Goal: Task Accomplishment & Management: Use online tool/utility

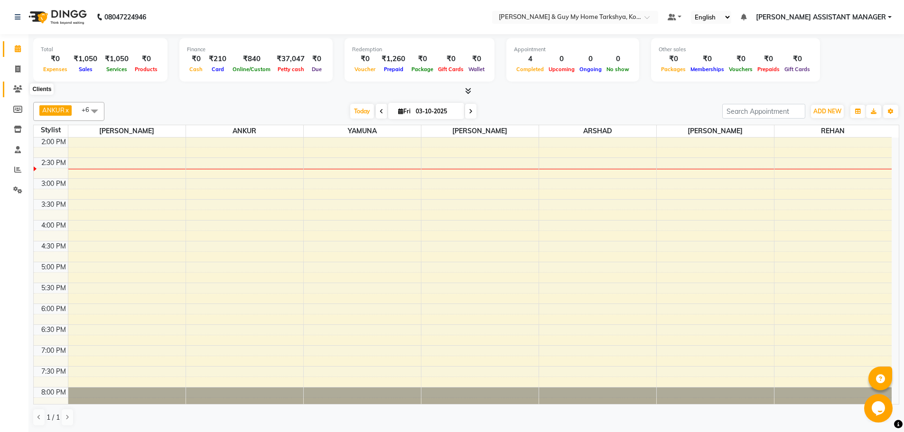
click at [18, 90] on icon at bounding box center [17, 88] width 9 height 7
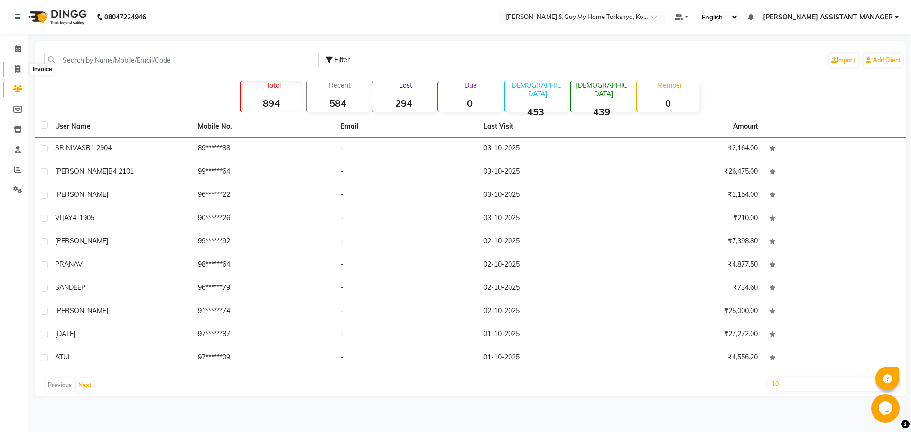
click at [18, 65] on icon at bounding box center [17, 68] width 5 height 7
select select "service"
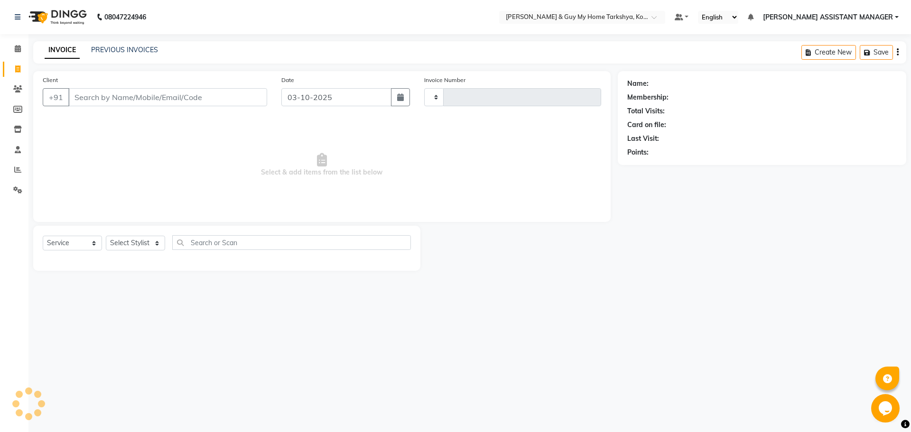
type input "2876"
select select "7902"
click at [16, 46] on icon at bounding box center [18, 48] width 6 height 7
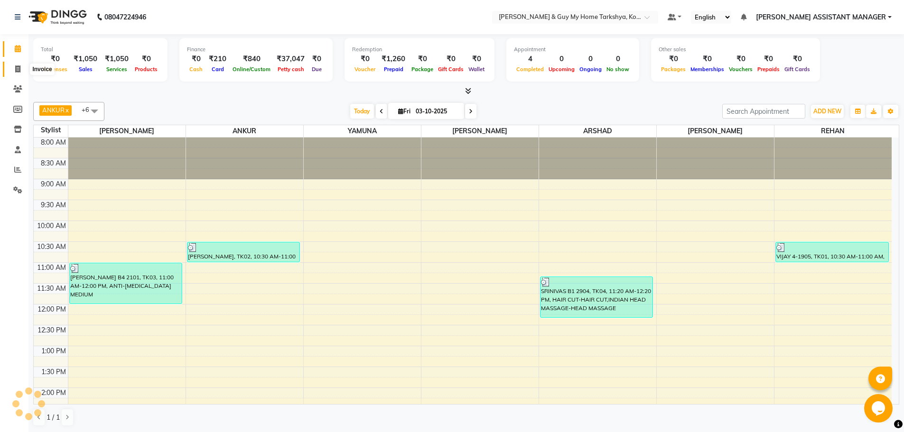
click at [16, 70] on icon at bounding box center [17, 68] width 5 height 7
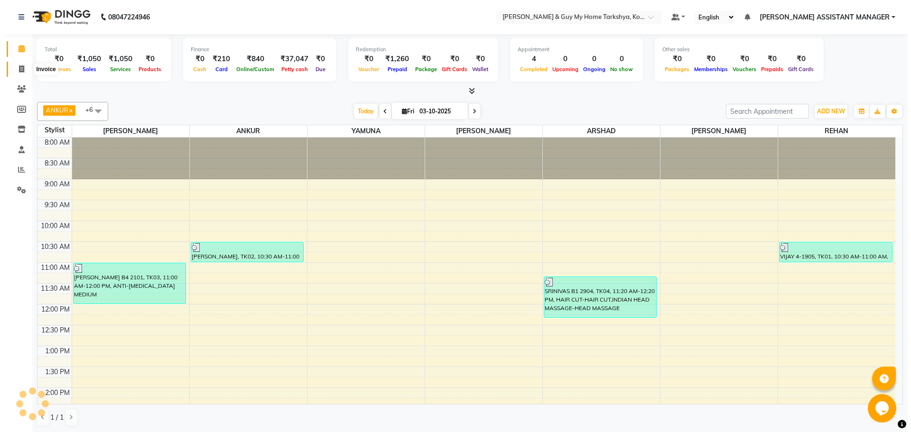
select select "service"
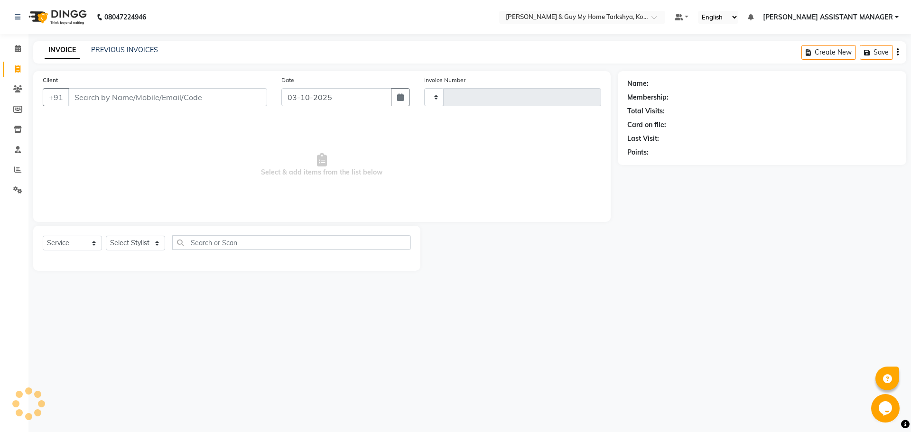
type input "2876"
select select "7902"
click at [339, 345] on div "08047224946 Select Location × Toni & Guy My Home Tarkshya, Kokapet Default Pane…" at bounding box center [455, 216] width 911 height 432
click at [174, 241] on select "Select Stylist ANKUR ANSHU ARCHANA ARSHAD ELVINA GANESH GLORY IRFAN JIYA KRISHN…" at bounding box center [148, 243] width 84 height 15
select select "71411"
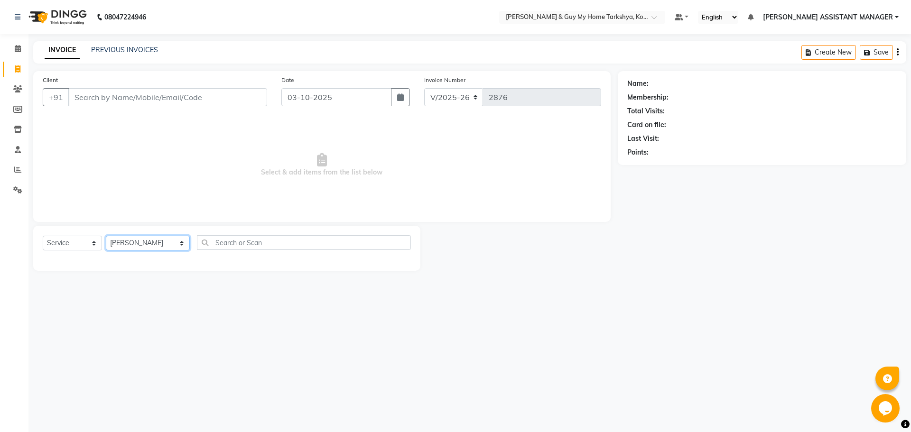
click at [106, 236] on select "Select Stylist ANKUR ANSHU ARCHANA ARSHAD ELVINA GANESH GLORY IRFAN JIYA KRISHN…" at bounding box center [148, 243] width 84 height 15
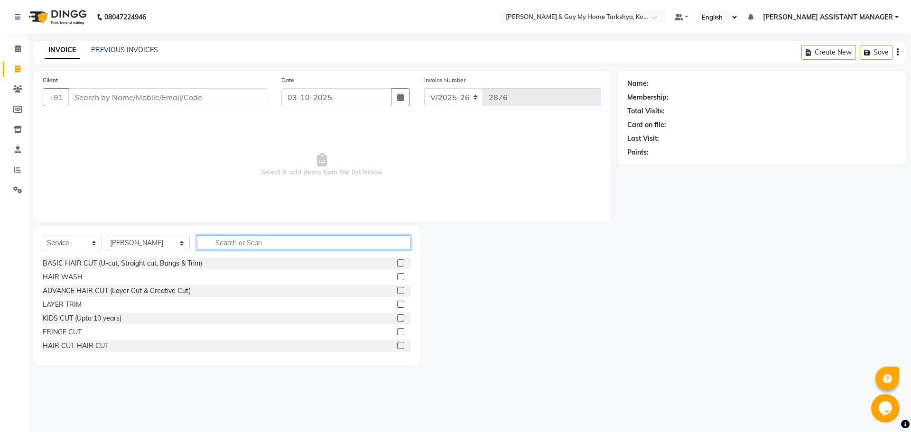
click at [253, 246] on input "text" at bounding box center [304, 242] width 214 height 15
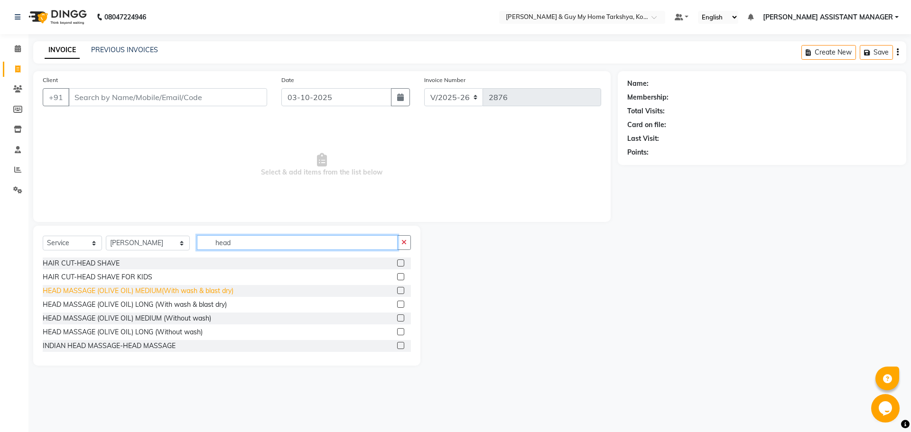
type input "head"
click at [67, 288] on div "HEAD MASSAGE (OLIVE OIL) MEDIUM(With wash & blast dry)" at bounding box center [138, 291] width 191 height 10
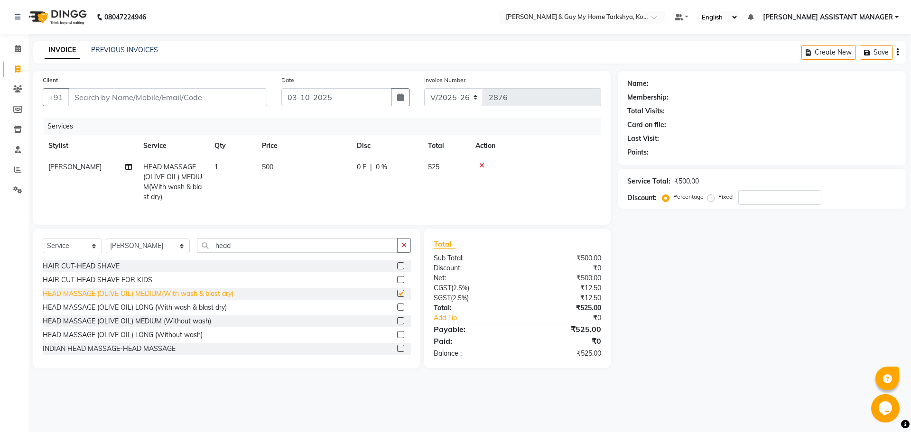
checkbox input "false"
click at [482, 165] on icon at bounding box center [481, 165] width 5 height 7
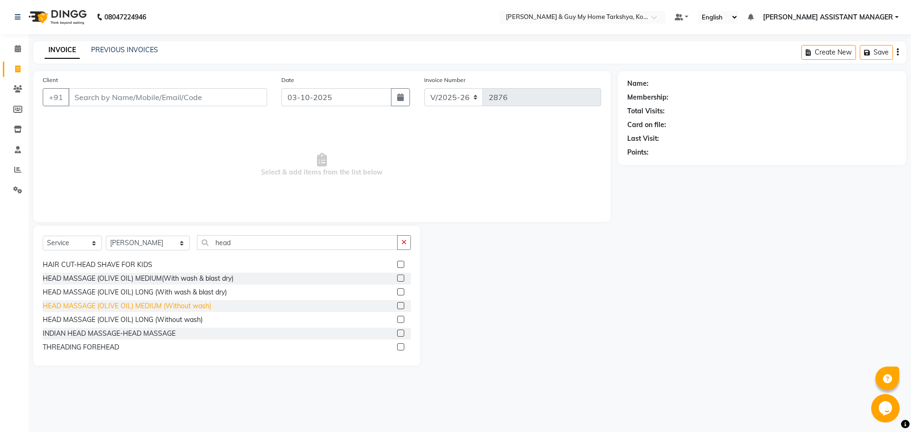
scroll to position [15, 0]
click at [69, 329] on div "INDIAN HEAD MASSAGE-HEAD MASSAGE" at bounding box center [109, 331] width 133 height 10
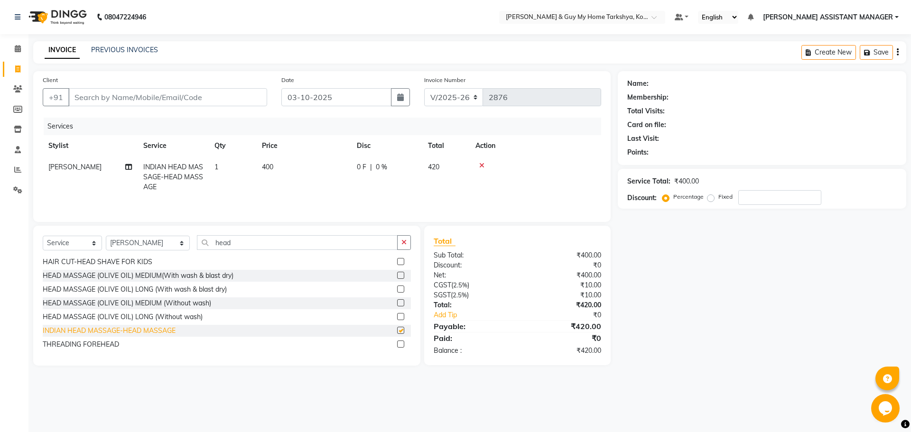
checkbox input "false"
click at [0, 239] on div "Calendar Invoice Clients Members Inventory Staff Reports Settings Completed InP…" at bounding box center [64, 222] width 128 height 391
drag, startPoint x: 647, startPoint y: 311, endPoint x: 554, endPoint y: 359, distance: 104.6
click at [570, 386] on div "08047224946 Select Location × Toni & Guy My Home Tarkshya, Kokapet Default Pane…" at bounding box center [455, 216] width 911 height 432
click at [482, 165] on icon at bounding box center [481, 165] width 5 height 7
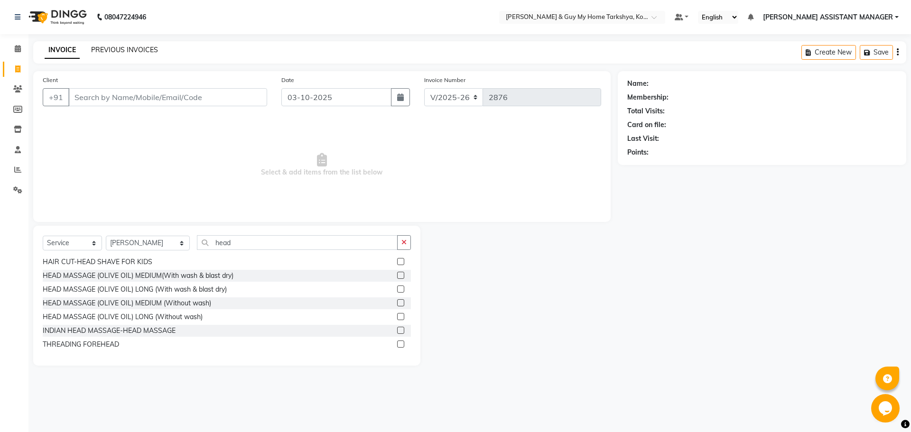
click at [119, 46] on link "PREVIOUS INVOICES" at bounding box center [124, 50] width 67 height 9
click at [233, 244] on input "head" at bounding box center [297, 242] width 201 height 15
type input "h"
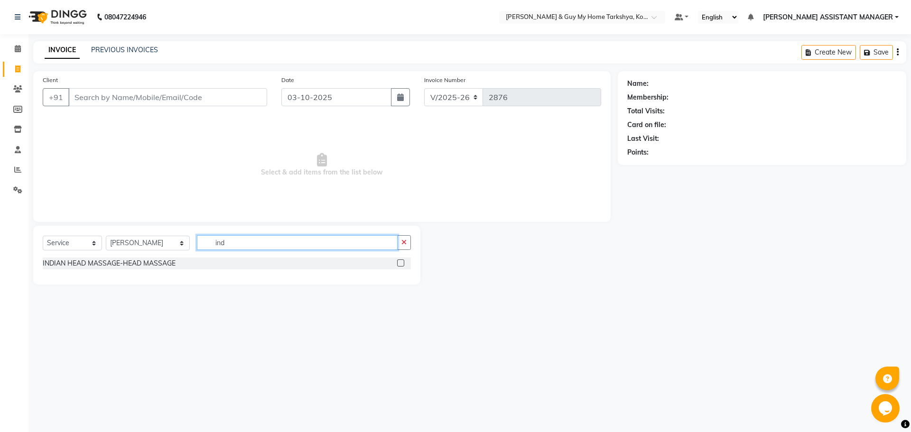
scroll to position [0, 0]
type input "ind"
click at [163, 264] on div "INDIAN HEAD MASSAGE-HEAD MASSAGE" at bounding box center [109, 264] width 133 height 10
checkbox input "false"
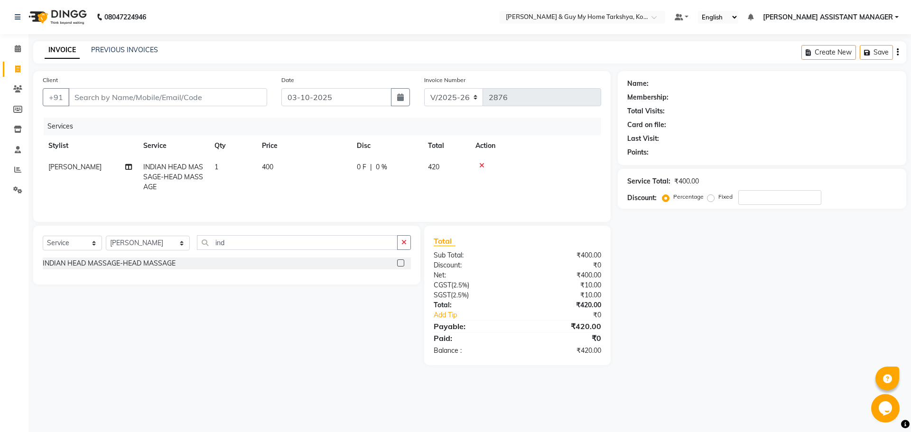
click at [274, 170] on td "400" at bounding box center [303, 177] width 95 height 41
select select "71411"
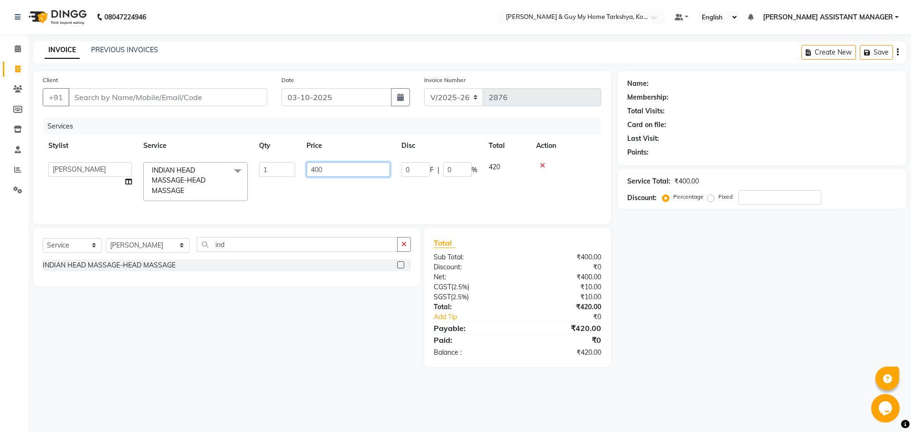
click at [324, 169] on input "400" at bounding box center [347, 169] width 83 height 15
type input "4"
type input "350"
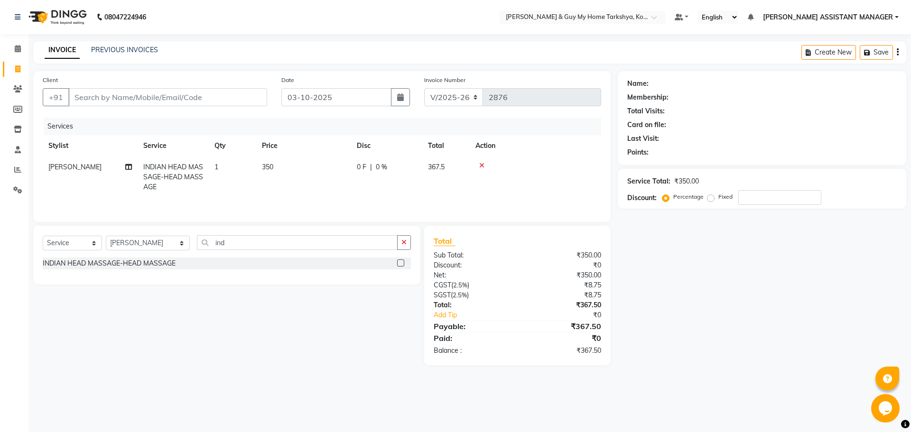
click at [284, 321] on div "Select Service Product Membership Package Voucher Prepaid Gift Card Select Styl…" at bounding box center [223, 295] width 394 height 139
click at [155, 100] on input "Client" at bounding box center [167, 97] width 199 height 18
type input "9"
type input "0"
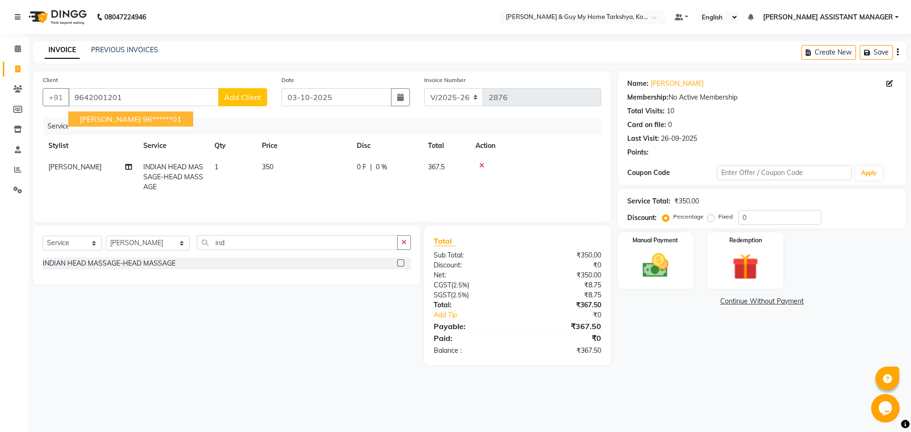
click at [155, 116] on ngb-highlight "96******01" at bounding box center [162, 118] width 39 height 9
type input "96******01"
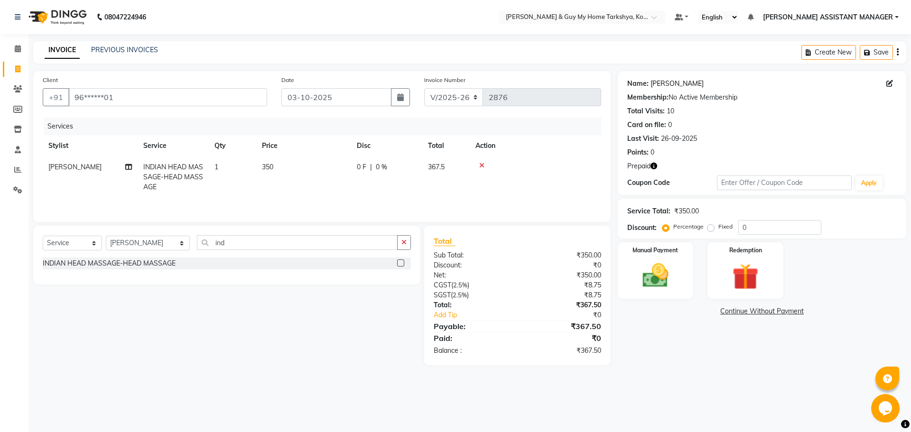
click at [672, 83] on link "Gouthami" at bounding box center [676, 84] width 53 height 10
drag, startPoint x: 746, startPoint y: 277, endPoint x: 735, endPoint y: 295, distance: 21.1
click at [746, 277] on img at bounding box center [745, 277] width 44 height 34
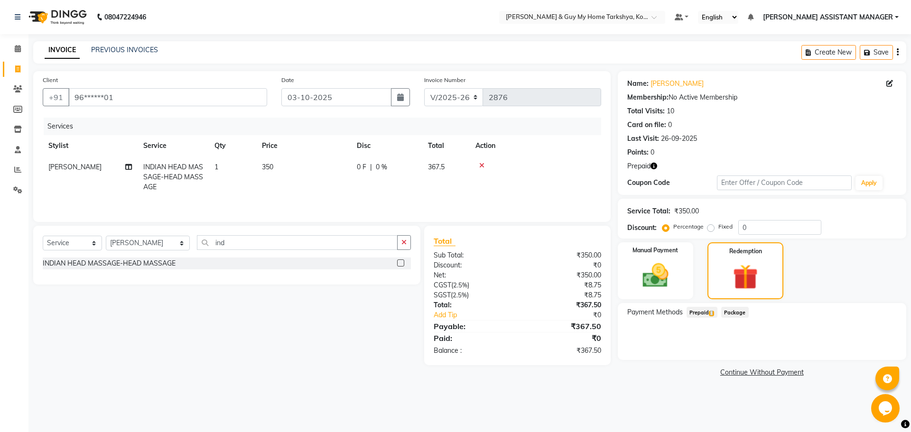
click at [711, 316] on span "Prepaid 1" at bounding box center [701, 312] width 31 height 11
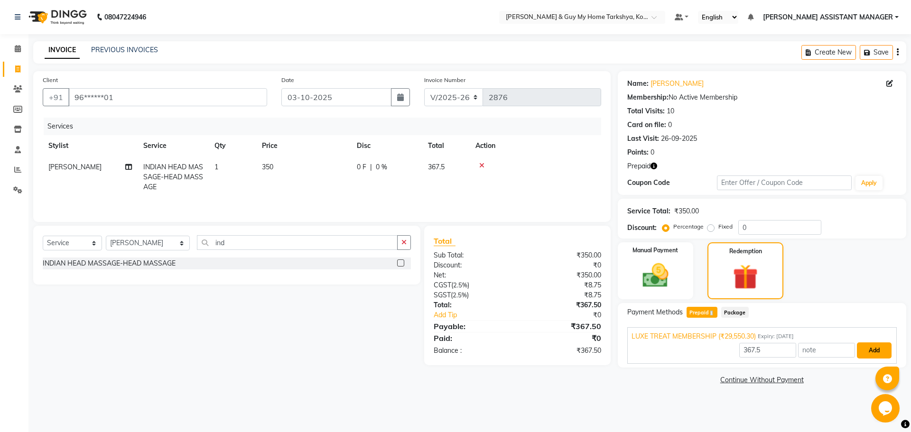
click at [864, 355] on button "Add" at bounding box center [874, 351] width 35 height 16
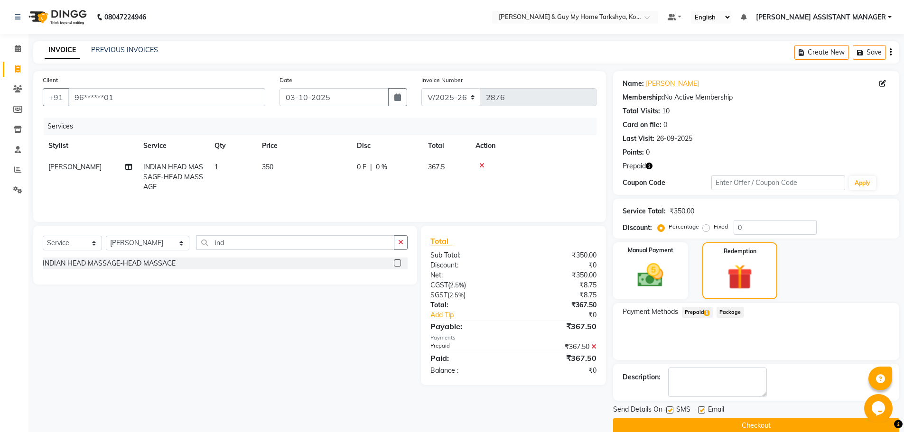
click at [756, 423] on button "Checkout" at bounding box center [756, 425] width 286 height 15
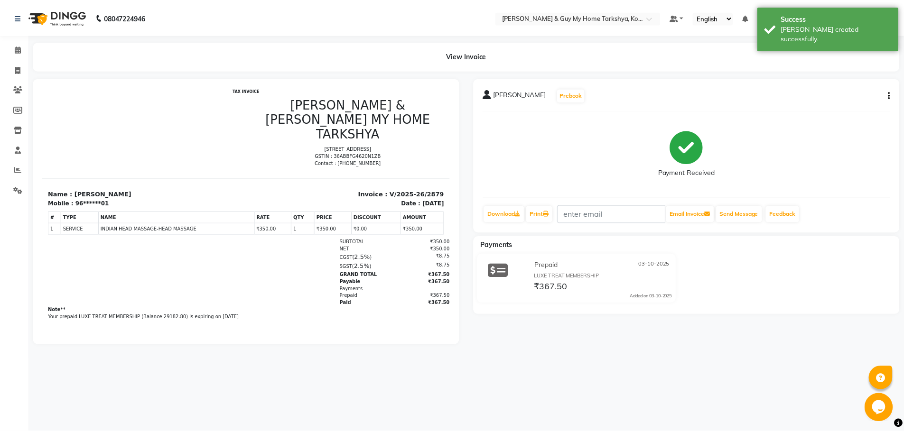
scroll to position [8, 0]
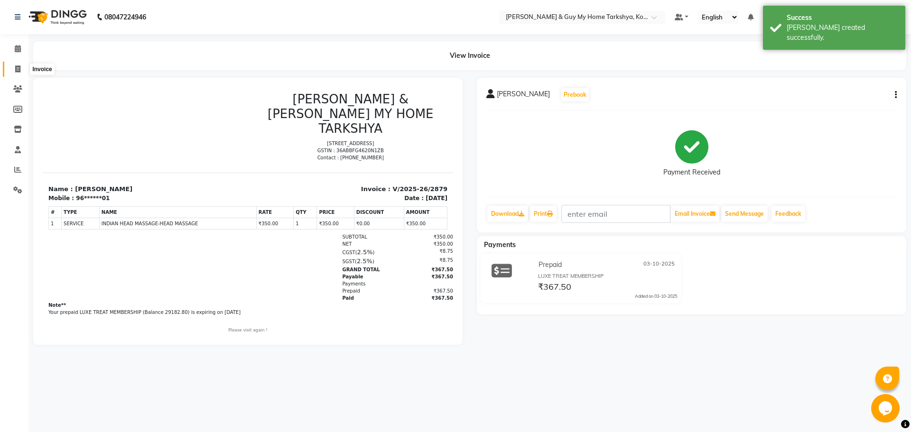
click at [19, 71] on icon at bounding box center [17, 68] width 5 height 7
select select "service"
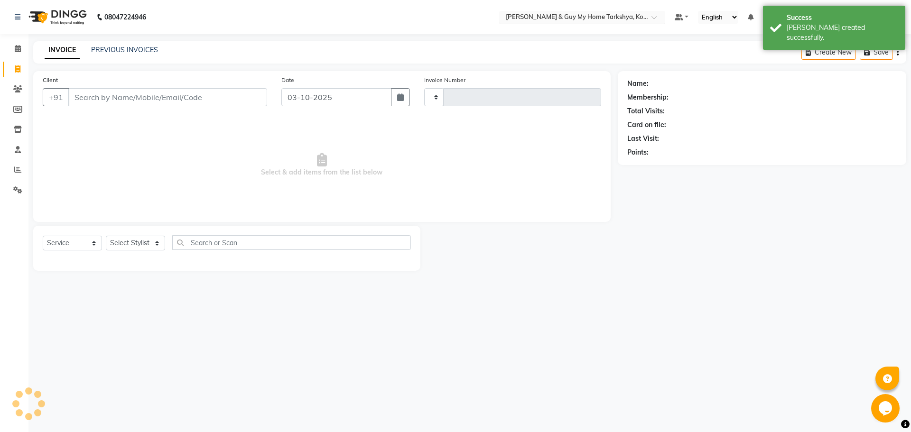
type input "2880"
select select "7902"
click at [113, 44] on div "INVOICE PREVIOUS INVOICES Create New Save" at bounding box center [469, 52] width 873 height 22
click at [114, 46] on link "PREVIOUS INVOICES" at bounding box center [124, 50] width 67 height 9
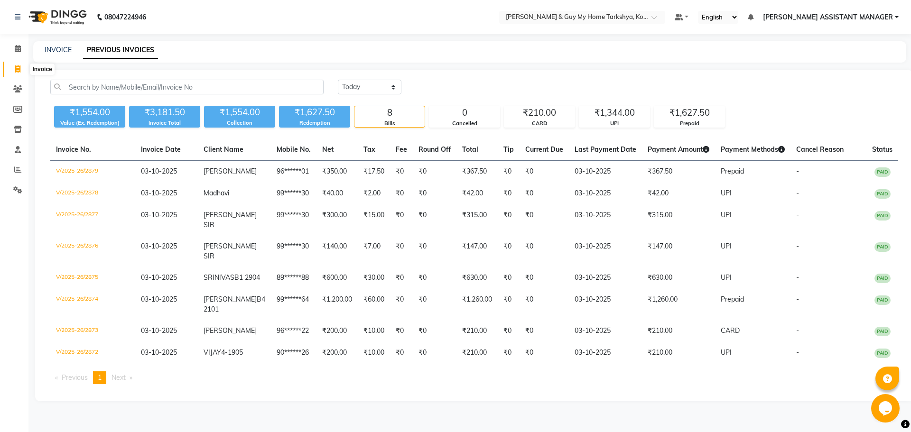
click at [13, 68] on span at bounding box center [17, 69] width 17 height 11
select select "service"
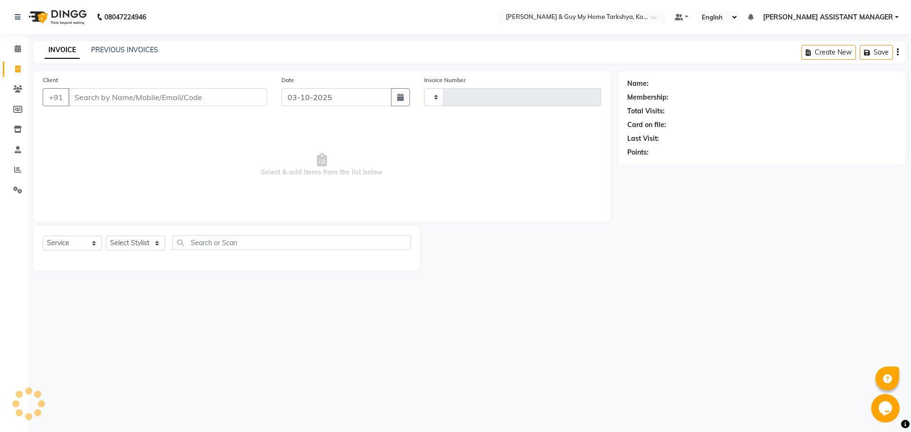
type input "2880"
select select "7902"
click at [159, 239] on select "Select Stylist ANKUR ANSHU ARCHANA ARSHAD ELVINA GANESH GLORY IRFAN JIYA KRISHN…" at bounding box center [148, 243] width 84 height 15
select select "71872"
click at [106, 236] on select "Select Stylist ANKUR ANSHU ARCHANA ARSHAD ELVINA GANESH GLORY IRFAN JIYA KRISHN…" at bounding box center [148, 243] width 84 height 15
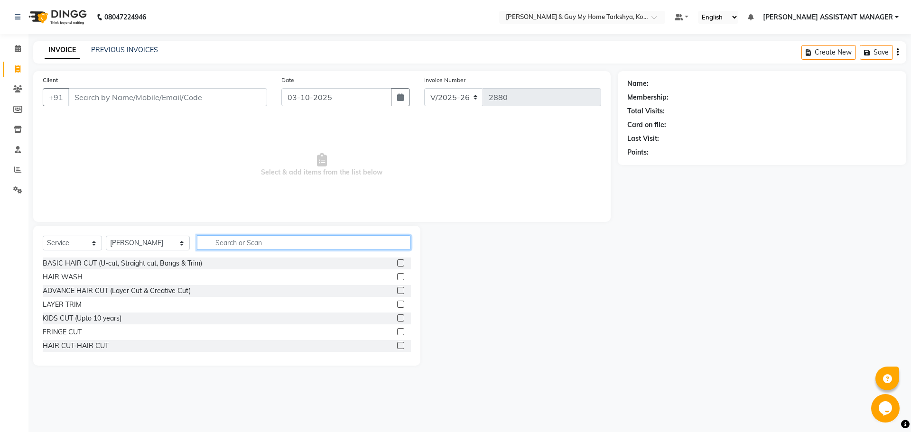
click at [230, 239] on input "text" at bounding box center [304, 242] width 214 height 15
drag, startPoint x: 77, startPoint y: 242, endPoint x: 82, endPoint y: 247, distance: 6.4
click at [77, 242] on select "Select Service Product Membership Package Voucher Prepaid Gift Card" at bounding box center [72, 243] width 59 height 15
select select "product"
click at [43, 236] on select "Select Service Product Membership Package Voucher Prepaid Gift Card" at bounding box center [72, 243] width 59 height 15
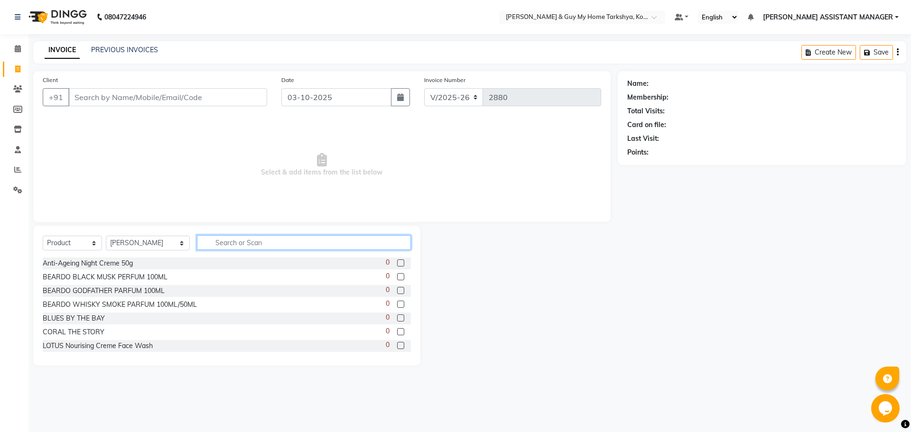
click at [229, 243] on input "text" at bounding box center [304, 242] width 214 height 15
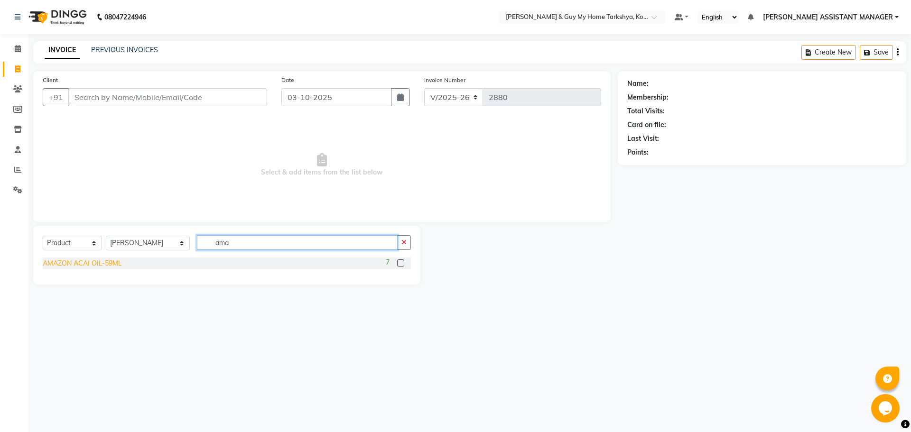
type input "ama"
click at [110, 263] on div "AMAZON ACAI OIL-59ML" at bounding box center [82, 264] width 79 height 10
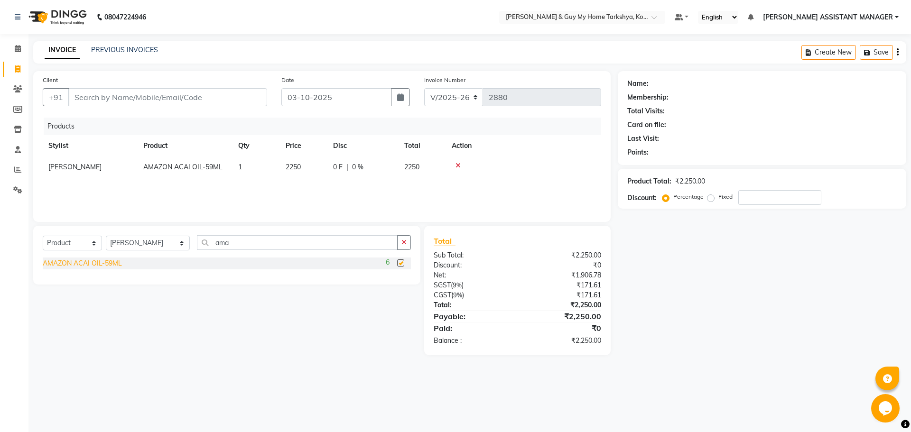
checkbox input "false"
click at [238, 246] on input "ama" at bounding box center [297, 242] width 201 height 15
click at [242, 240] on input "ama" at bounding box center [297, 242] width 201 height 15
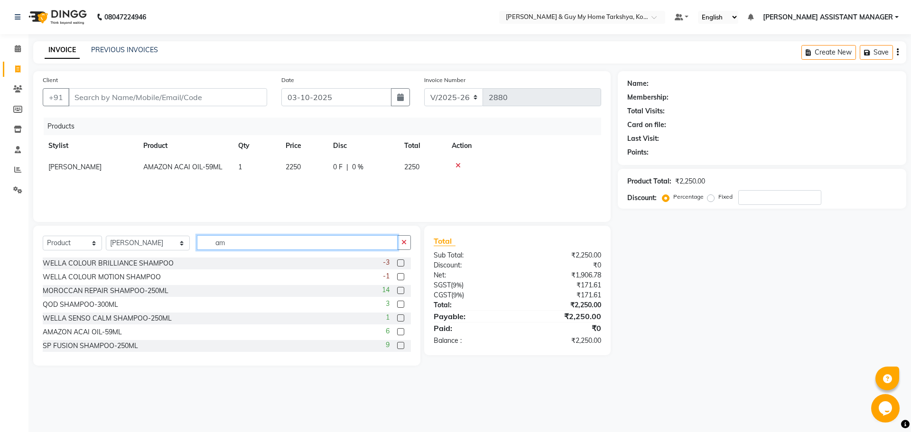
type input "a"
click at [296, 157] on td "2250" at bounding box center [303, 167] width 47 height 21
select select "71872"
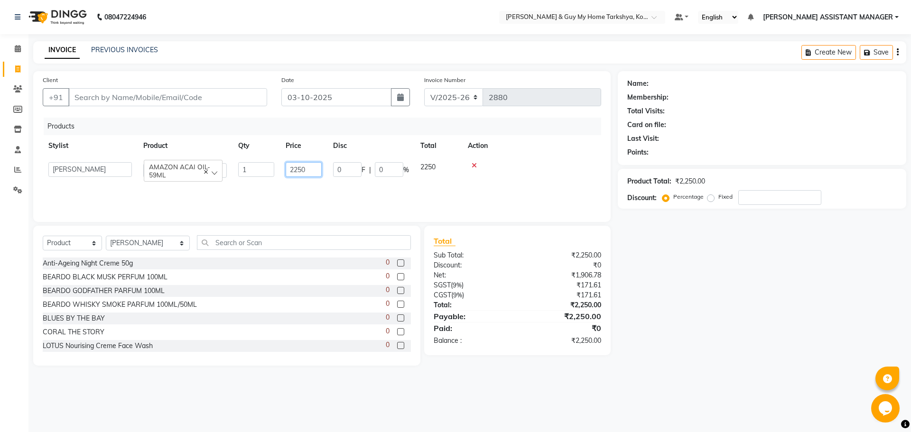
click at [307, 167] on input "2250" at bounding box center [304, 169] width 36 height 15
type input "2"
type input "3300"
click at [349, 232] on div "Select Service Product Membership Package Voucher Prepaid Gift Card Select Styl…" at bounding box center [226, 296] width 387 height 140
click at [80, 241] on select "Select Service Product Membership Package Voucher Prepaid Gift Card" at bounding box center [72, 243] width 59 height 15
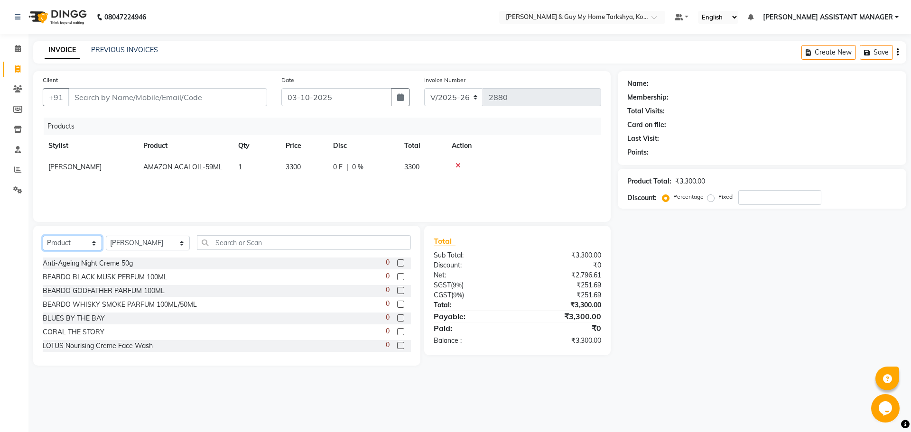
select select "service"
click at [43, 236] on select "Select Service Product Membership Package Voucher Prepaid Gift Card" at bounding box center [72, 243] width 59 height 15
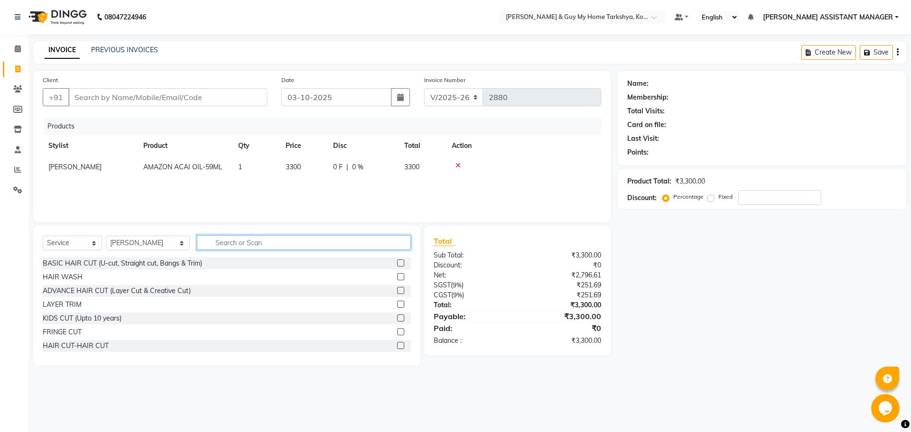
click at [232, 244] on input "text" at bounding box center [304, 242] width 214 height 15
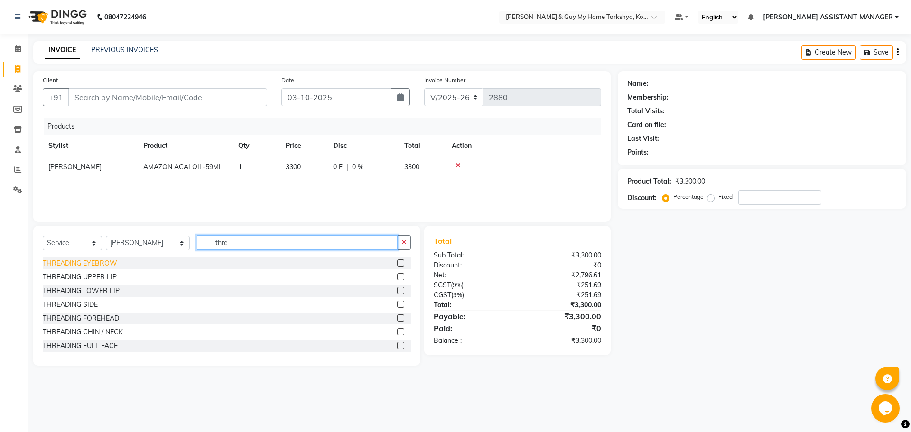
type input "thre"
click at [105, 261] on div "THREADING EYEBROW" at bounding box center [80, 264] width 74 height 10
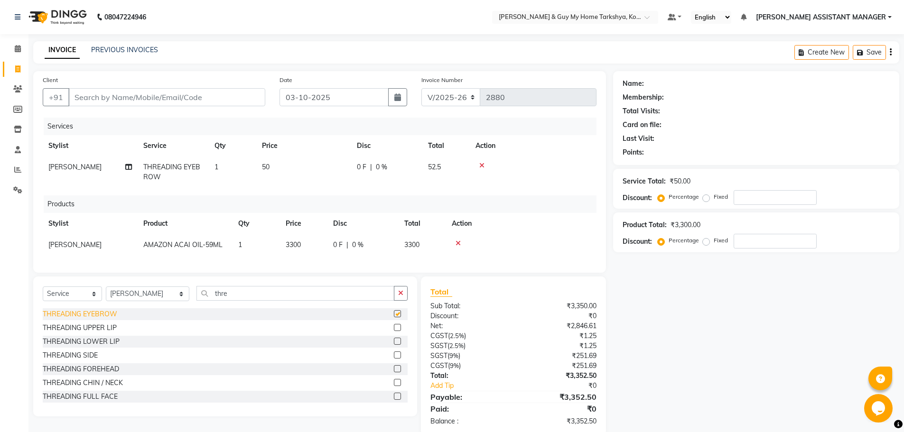
checkbox input "false"
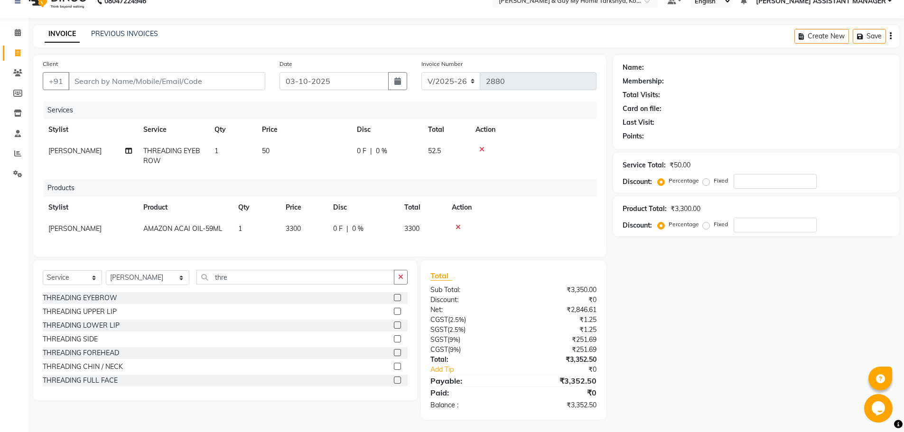
scroll to position [25, 0]
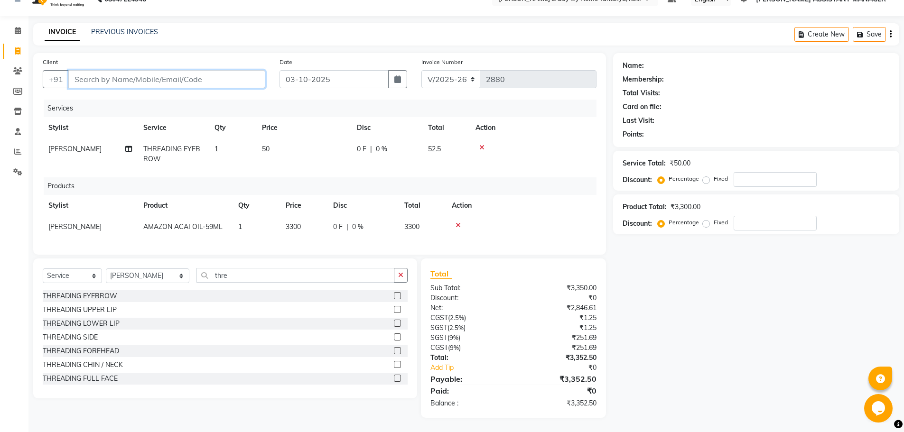
click at [112, 70] on input "Client" at bounding box center [166, 79] width 197 height 18
type input "n"
type input "0"
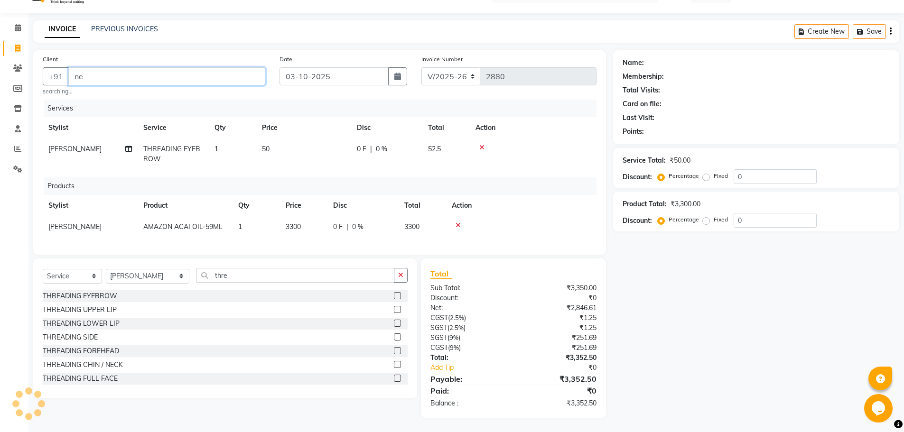
type input "n"
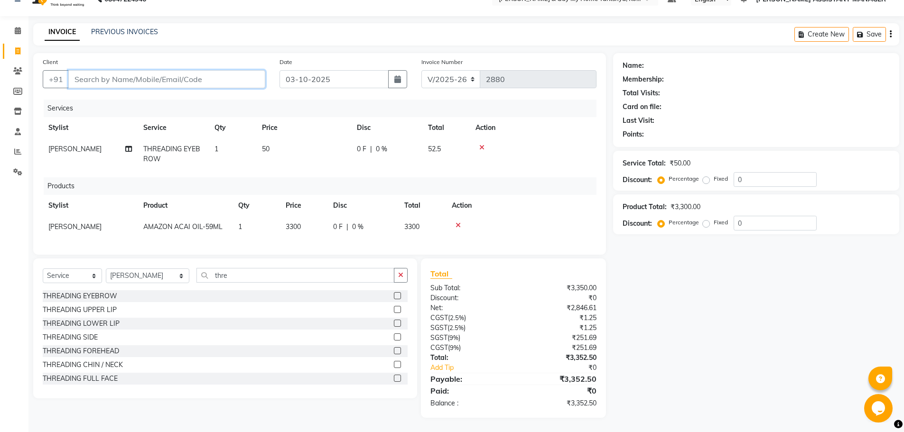
click at [105, 73] on input "Client" at bounding box center [166, 79] width 197 height 18
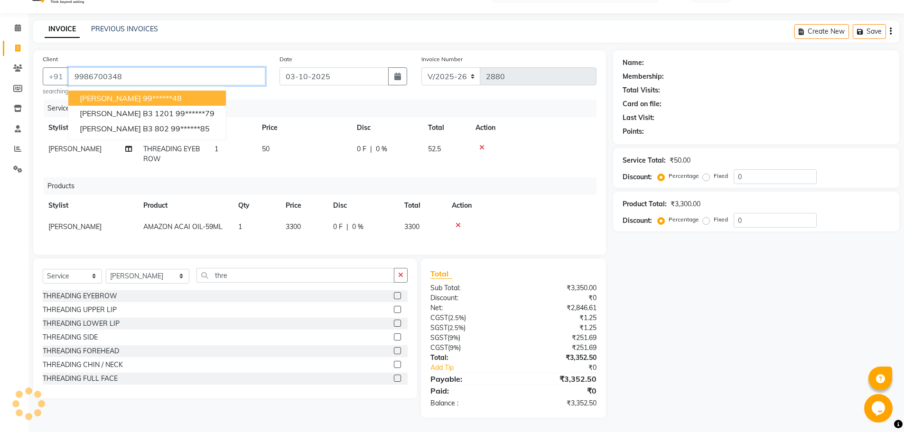
click at [143, 93] on ngb-highlight "99******48" at bounding box center [162, 97] width 39 height 9
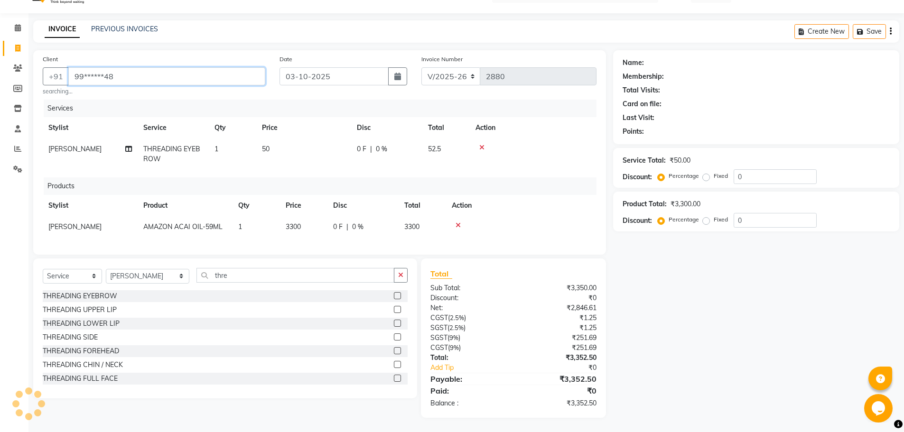
scroll to position [28, 0]
type input "99******48"
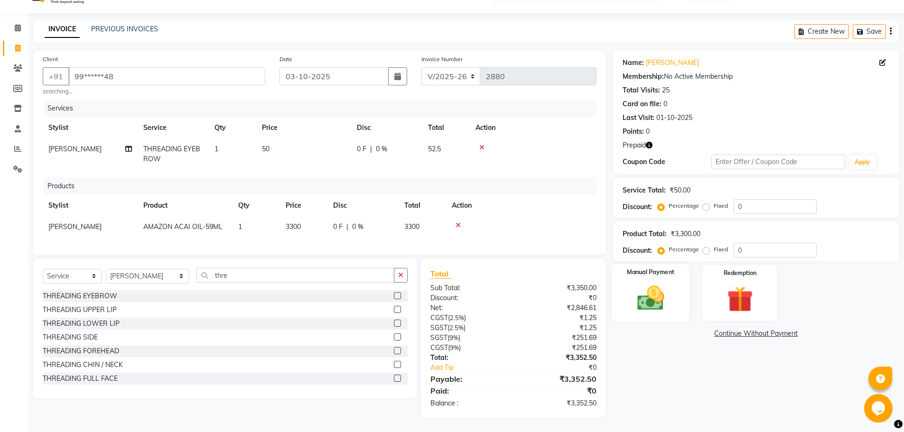
click at [670, 296] on img at bounding box center [651, 298] width 44 height 31
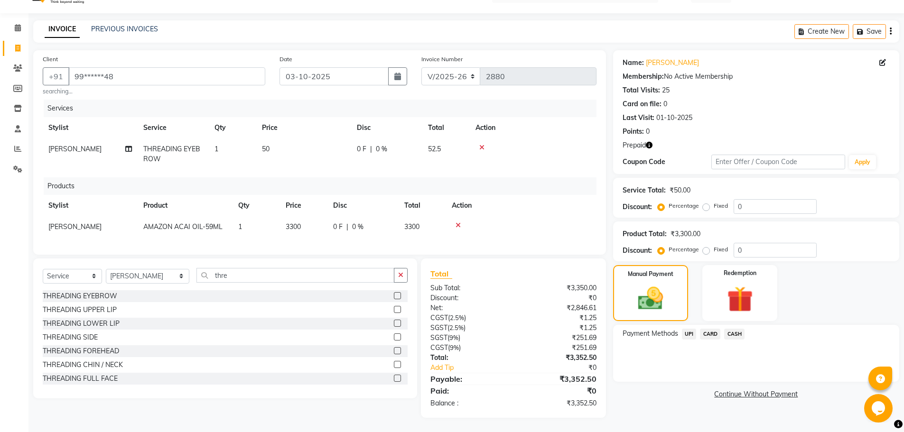
click at [709, 329] on span "CARD" at bounding box center [710, 334] width 20 height 11
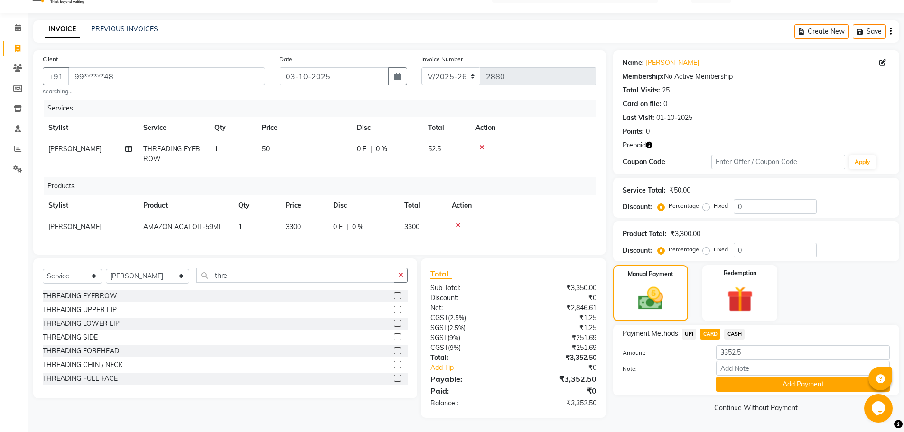
click at [750, 385] on div "Payment Methods UPI CARD CASH Amount: 3352.5 Note: Add Payment" at bounding box center [756, 360] width 286 height 71
click at [755, 380] on button "Add Payment" at bounding box center [803, 384] width 174 height 15
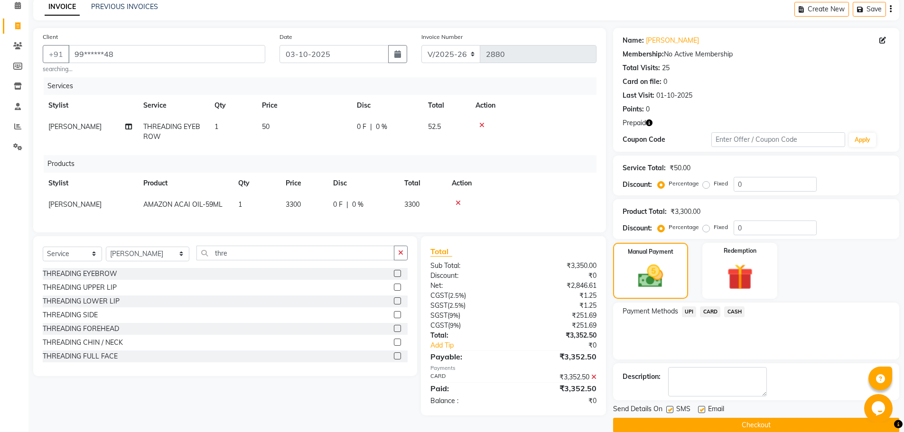
scroll to position [58, 0]
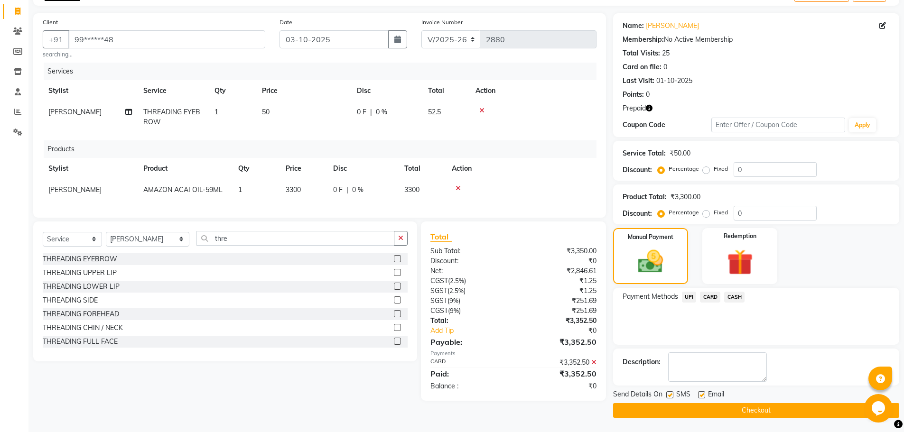
click at [736, 405] on button "Checkout" at bounding box center [756, 410] width 286 height 15
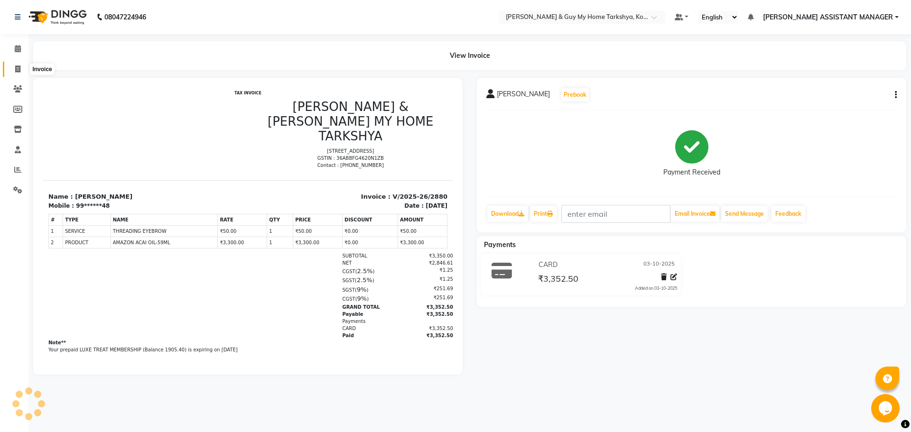
click at [9, 67] on span at bounding box center [17, 69] width 17 height 11
select select "service"
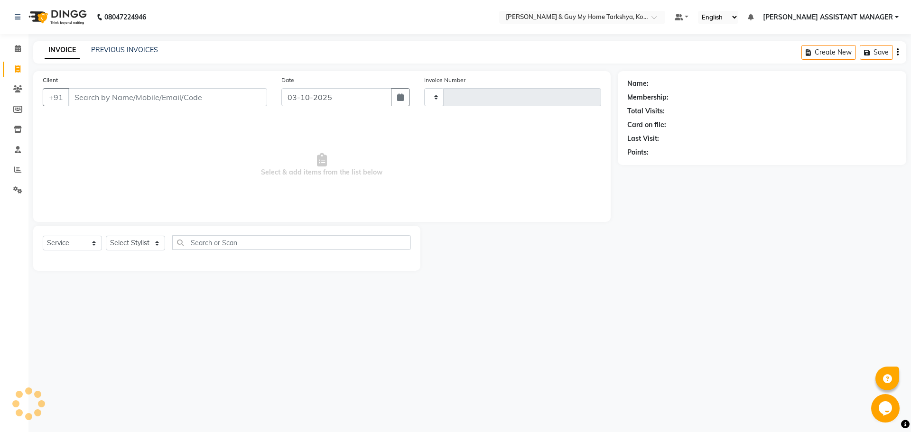
type input "2881"
select select "7902"
click at [147, 54] on link "PREVIOUS INVOICES" at bounding box center [124, 50] width 67 height 9
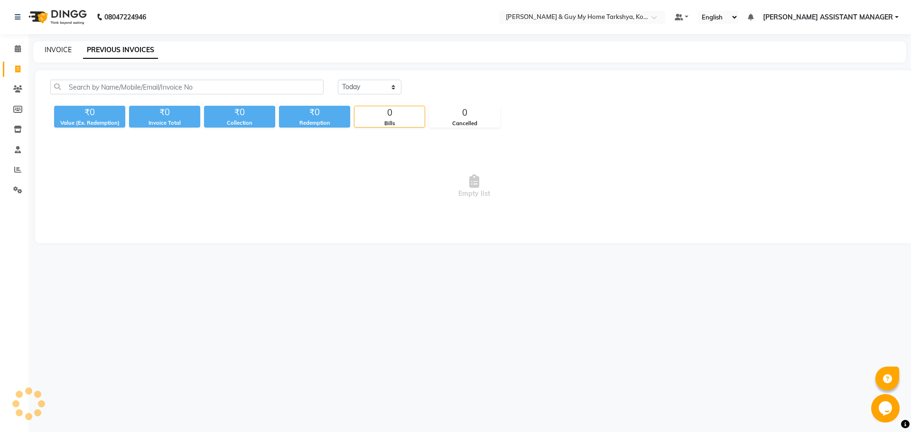
click at [59, 51] on link "INVOICE" at bounding box center [58, 50] width 27 height 9
select select "service"
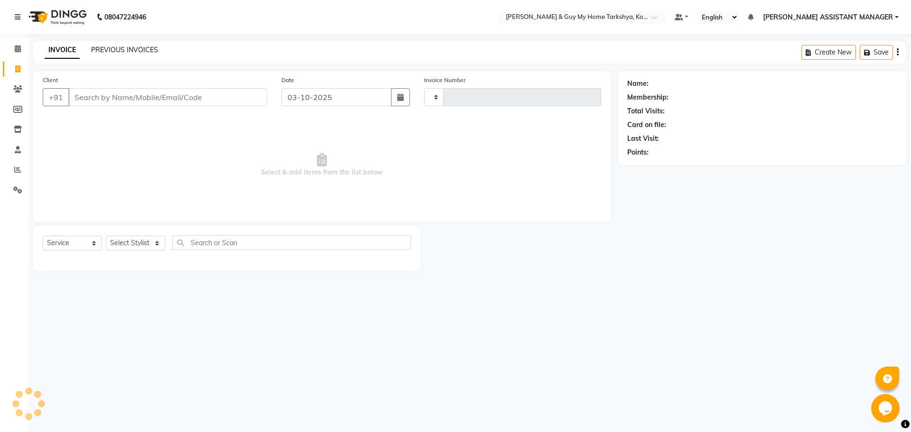
click at [113, 47] on link "PREVIOUS INVOICES" at bounding box center [124, 50] width 67 height 9
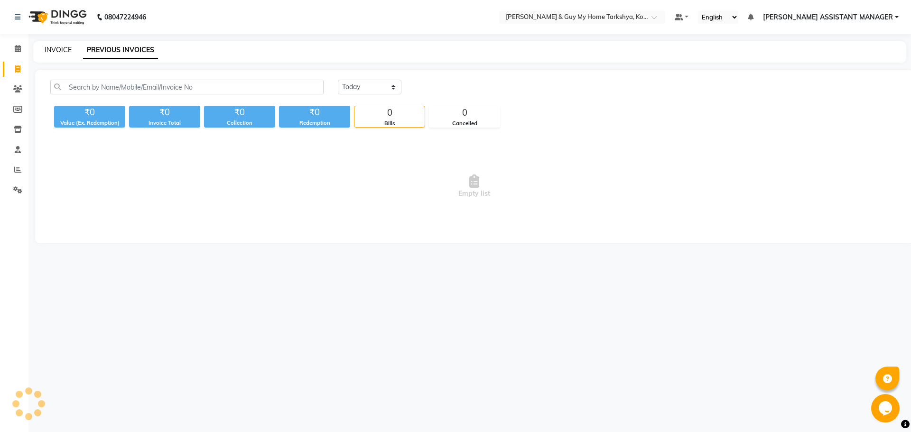
click at [63, 51] on link "INVOICE" at bounding box center [58, 50] width 27 height 9
select select "service"
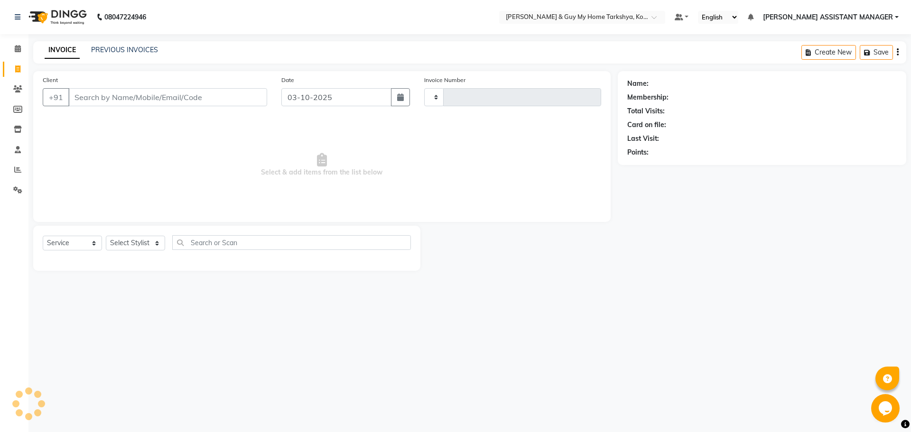
click at [108, 43] on div "INVOICE PREVIOUS INVOICES Create New Save" at bounding box center [469, 52] width 873 height 22
click at [109, 44] on div "INVOICE PREVIOUS INVOICES Create New Save" at bounding box center [469, 52] width 873 height 22
click at [117, 54] on link "PREVIOUS INVOICES" at bounding box center [124, 50] width 67 height 9
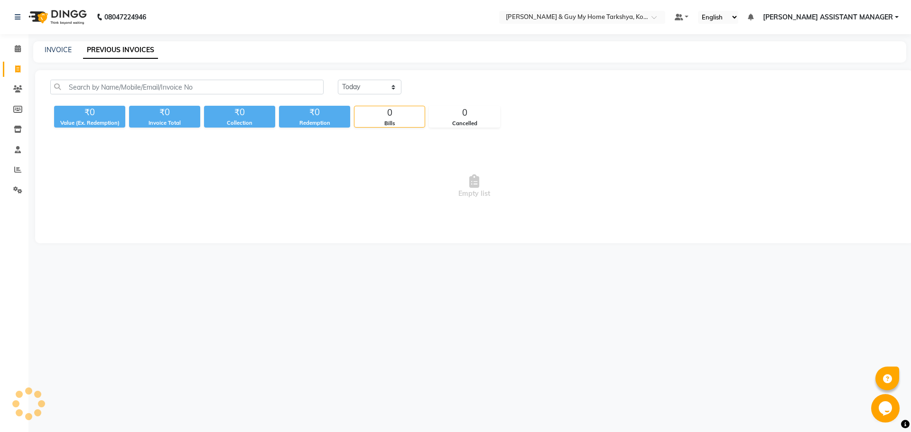
click at [117, 52] on link "PREVIOUS INVOICES" at bounding box center [120, 50] width 75 height 17
click at [63, 49] on link "INVOICE" at bounding box center [58, 50] width 27 height 9
select select "service"
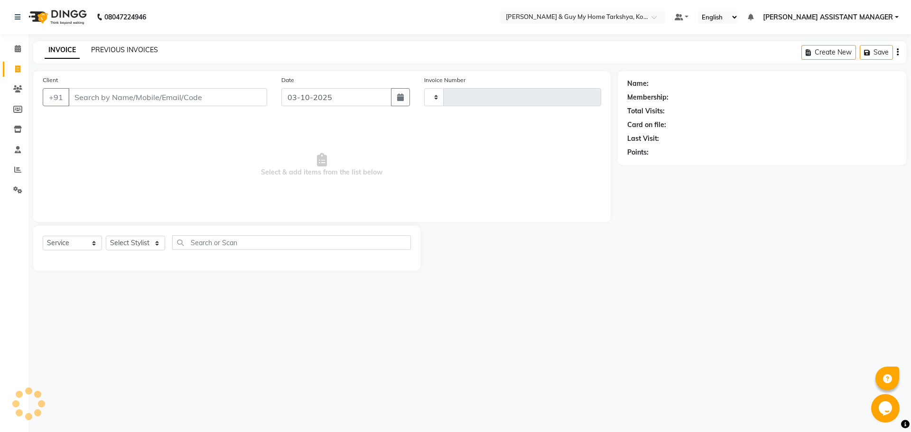
click at [116, 53] on link "PREVIOUS INVOICES" at bounding box center [124, 50] width 67 height 9
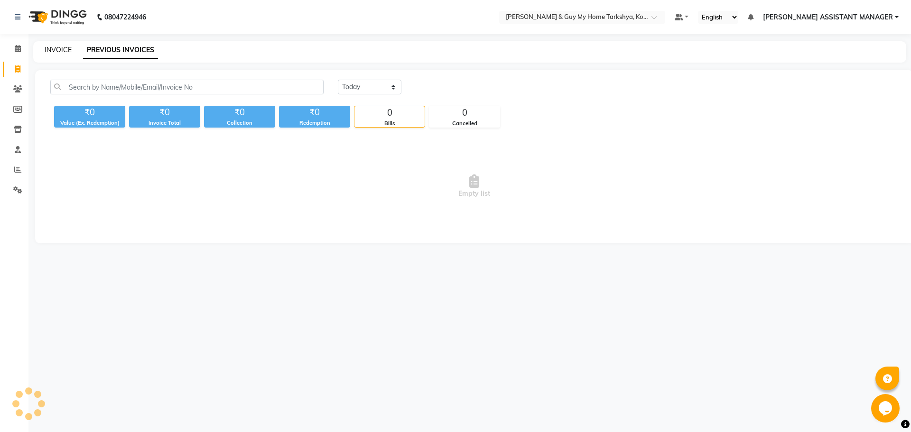
click at [47, 48] on link "INVOICE" at bounding box center [58, 50] width 27 height 9
select select "service"
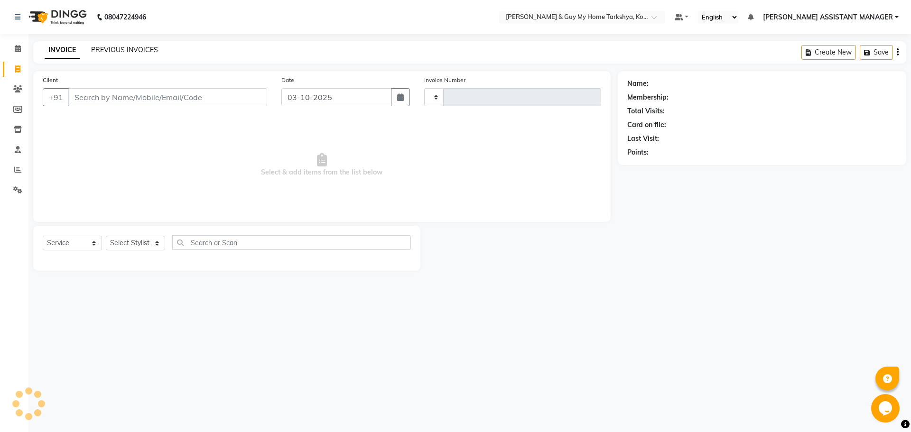
click at [121, 47] on link "PREVIOUS INVOICES" at bounding box center [124, 50] width 67 height 9
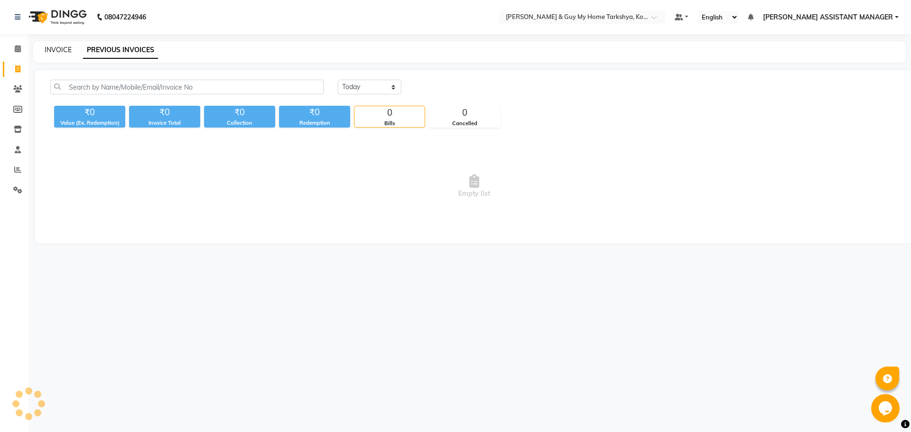
click at [57, 52] on link "INVOICE" at bounding box center [58, 50] width 27 height 9
select select "service"
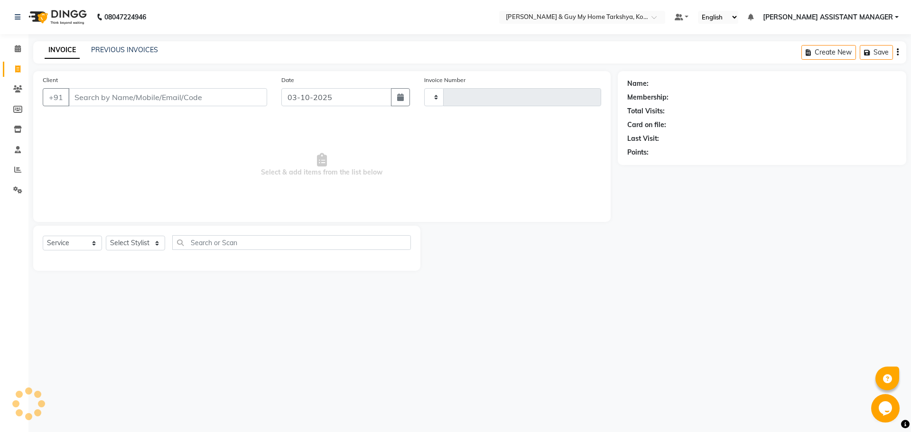
click at [136, 56] on div "INVOICE PREVIOUS INVOICES" at bounding box center [101, 50] width 136 height 11
click at [136, 51] on link "PREVIOUS INVOICES" at bounding box center [124, 50] width 67 height 9
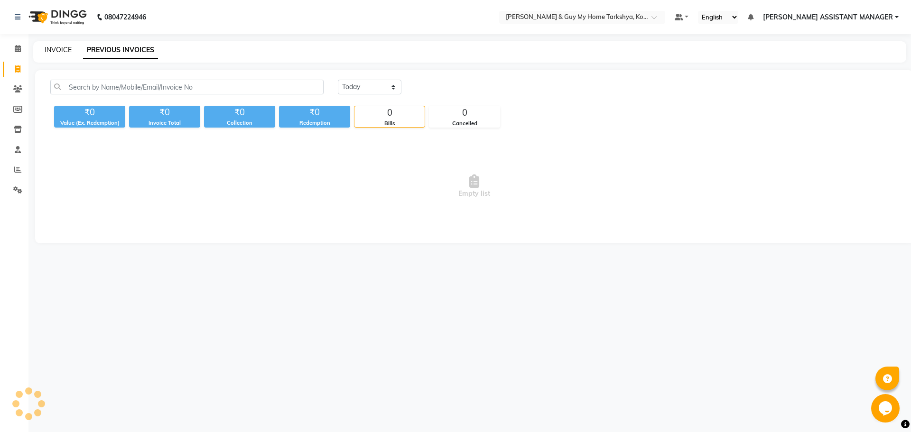
click at [58, 50] on link "INVOICE" at bounding box center [58, 50] width 27 height 9
select select "service"
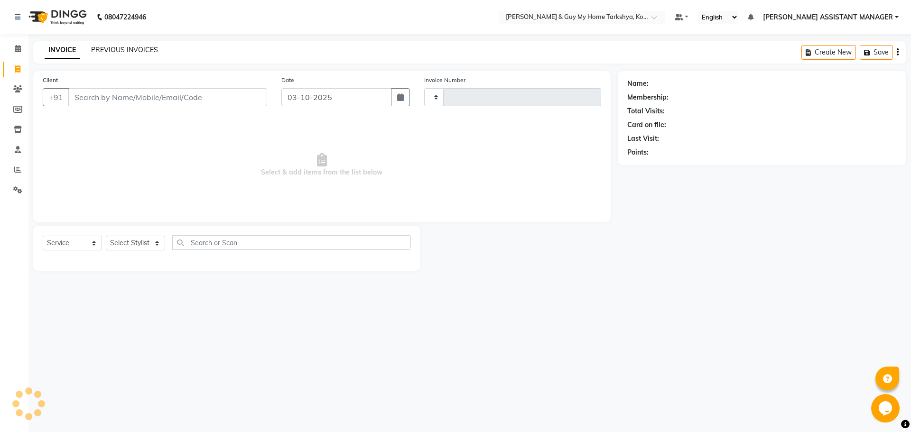
click at [129, 50] on link "PREVIOUS INVOICES" at bounding box center [124, 50] width 67 height 9
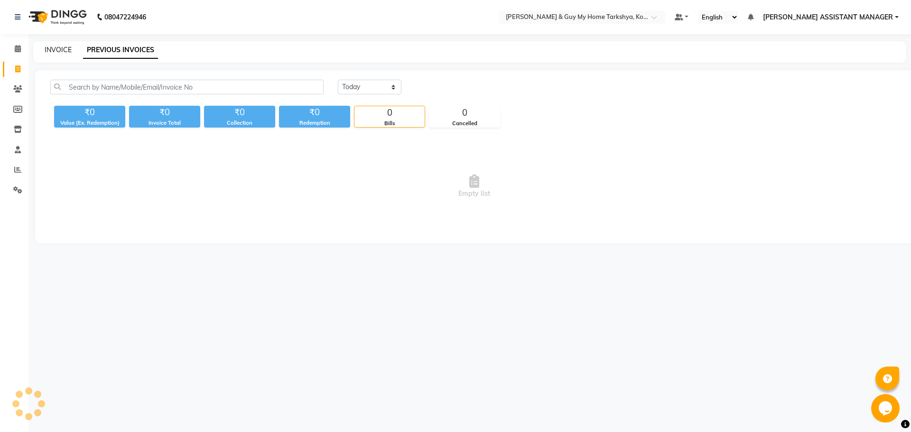
click at [53, 51] on link "INVOICE" at bounding box center [58, 50] width 27 height 9
select select "service"
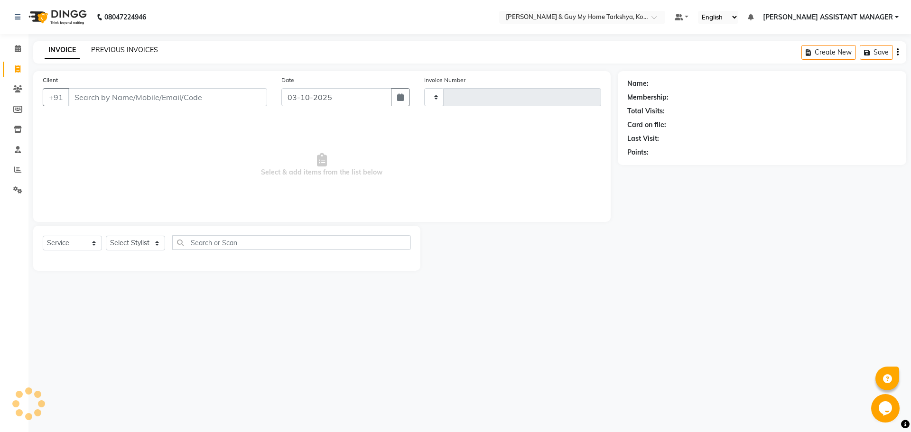
click at [133, 49] on link "PREVIOUS INVOICES" at bounding box center [124, 50] width 67 height 9
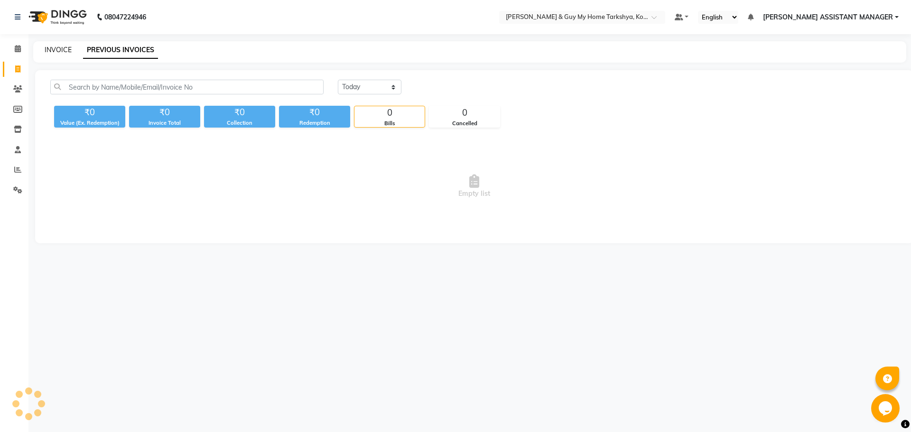
click at [65, 49] on link "INVOICE" at bounding box center [58, 50] width 27 height 9
select select "service"
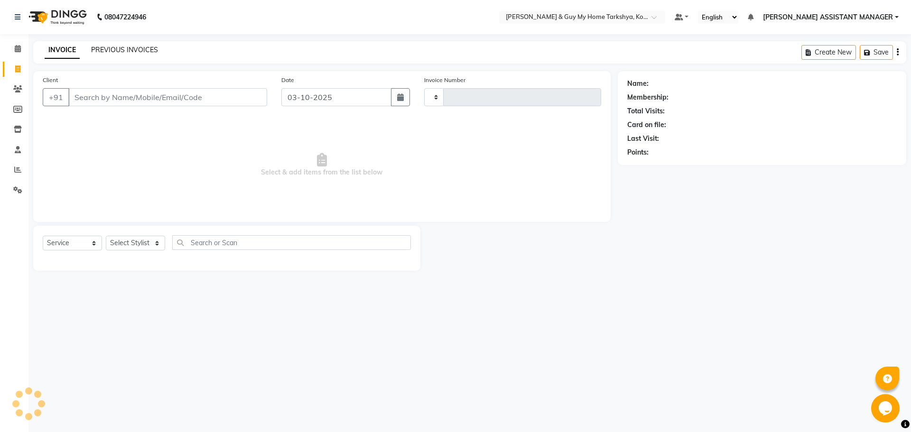
click at [139, 49] on link "PREVIOUS INVOICES" at bounding box center [124, 50] width 67 height 9
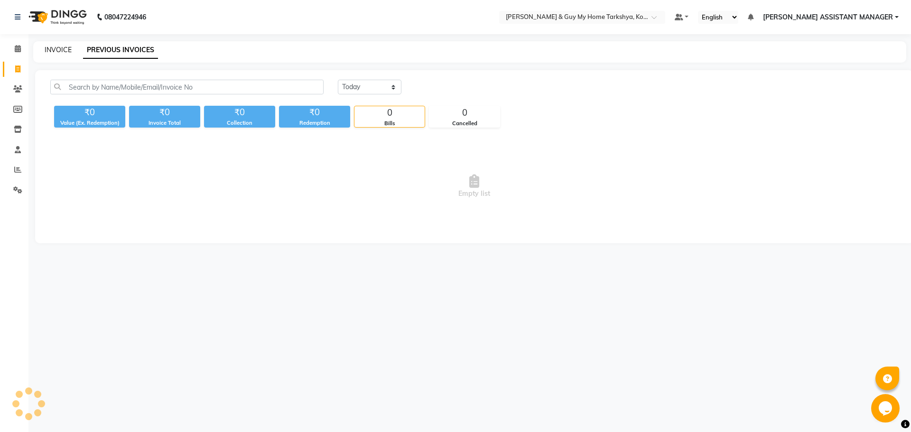
click at [67, 50] on link "INVOICE" at bounding box center [58, 50] width 27 height 9
select select "service"
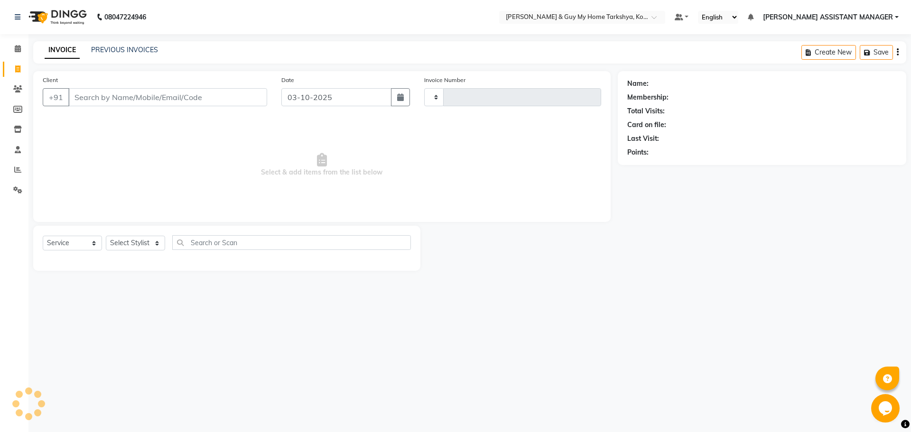
click at [135, 54] on div "PREVIOUS INVOICES" at bounding box center [124, 50] width 67 height 10
click at [135, 52] on link "PREVIOUS INVOICES" at bounding box center [124, 50] width 67 height 9
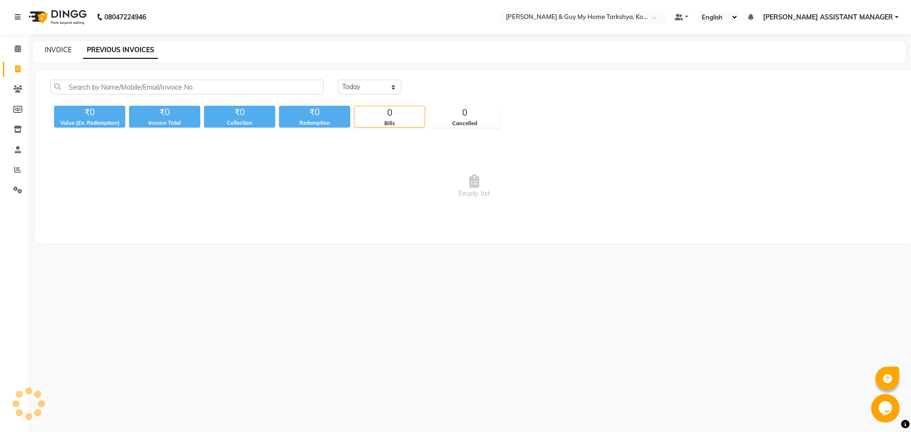
click at [62, 48] on link "INVOICE" at bounding box center [58, 50] width 27 height 9
select select "service"
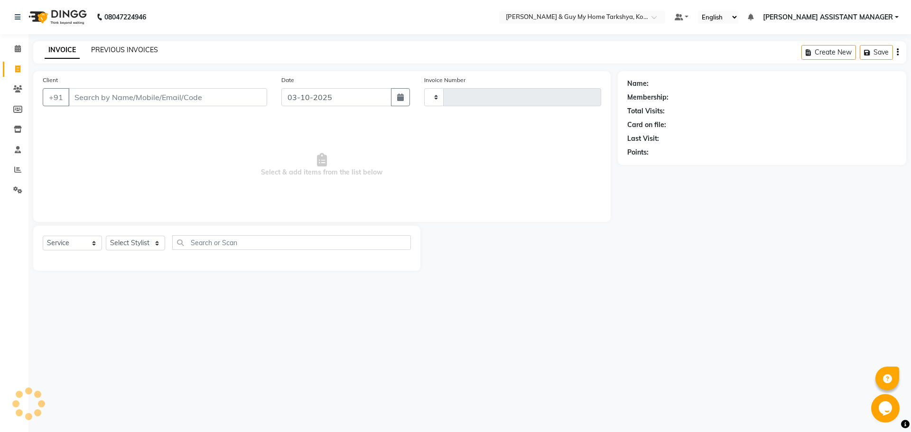
click at [134, 50] on link "PREVIOUS INVOICES" at bounding box center [124, 50] width 67 height 9
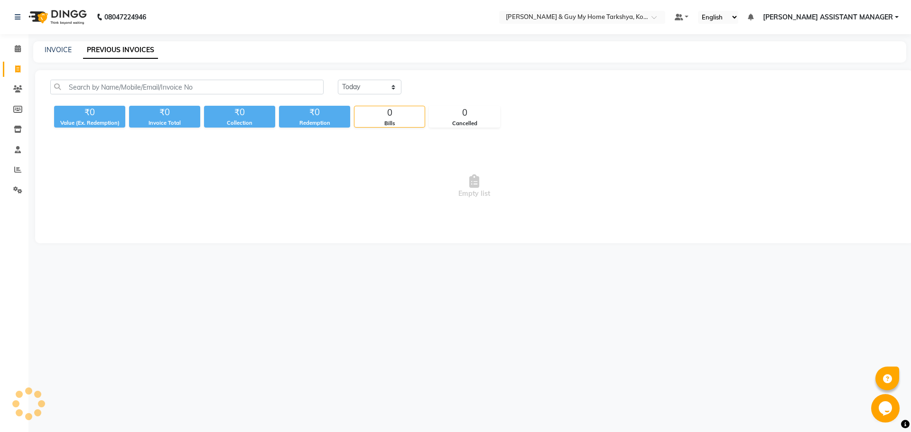
click at [62, 45] on div "INVOICE PREVIOUS INVOICES" at bounding box center [469, 51] width 873 height 21
click at [64, 49] on link "INVOICE" at bounding box center [58, 50] width 27 height 9
select select "service"
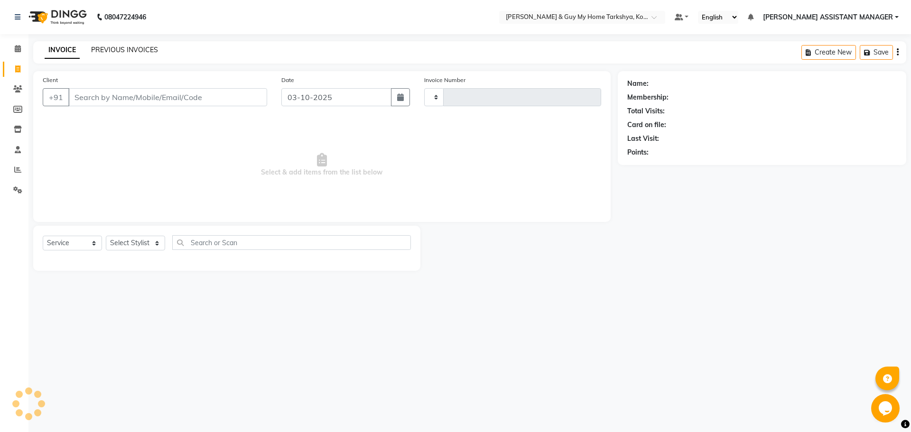
click at [131, 47] on link "PREVIOUS INVOICES" at bounding box center [124, 50] width 67 height 9
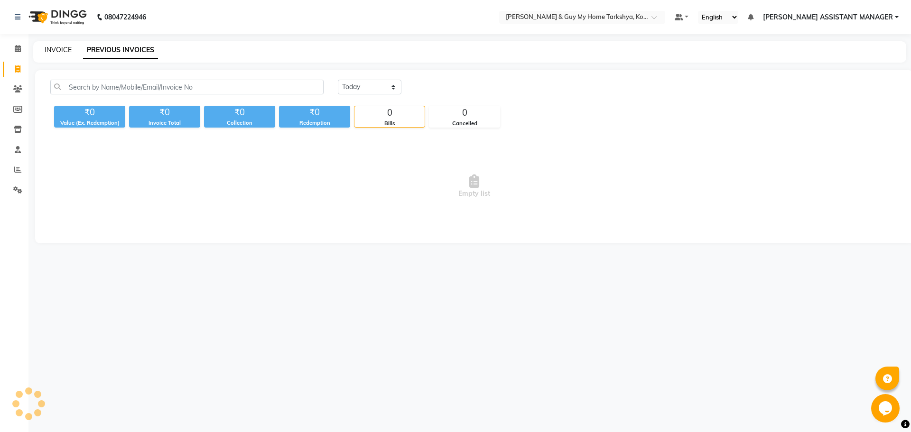
click at [56, 49] on link "INVOICE" at bounding box center [58, 50] width 27 height 9
select select "service"
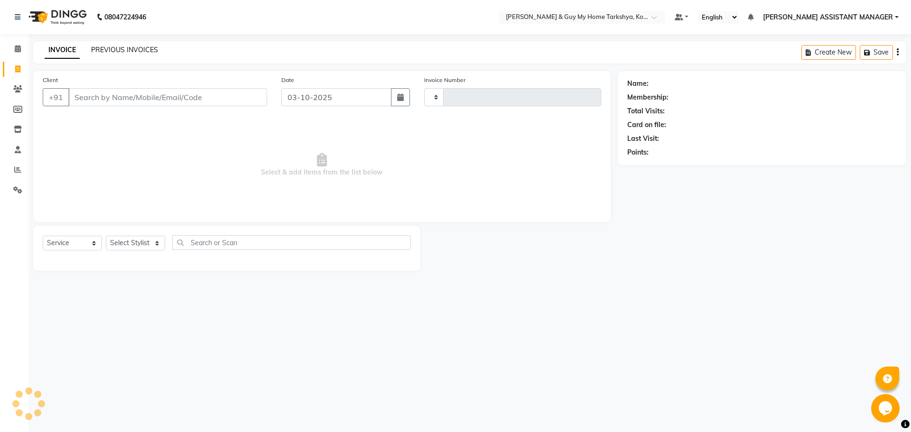
click at [137, 50] on link "PREVIOUS INVOICES" at bounding box center [124, 50] width 67 height 9
select select "service"
select select "en"
type input "2876"
select select "7902"
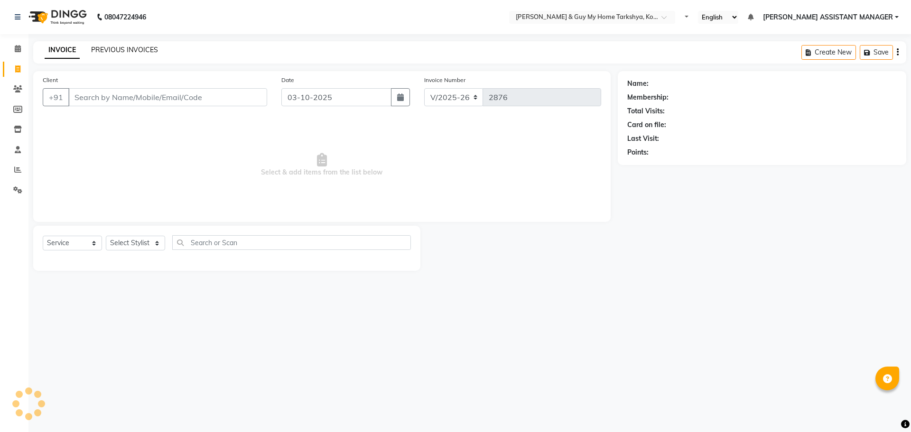
click at [113, 50] on link "PREVIOUS INVOICES" at bounding box center [124, 50] width 67 height 9
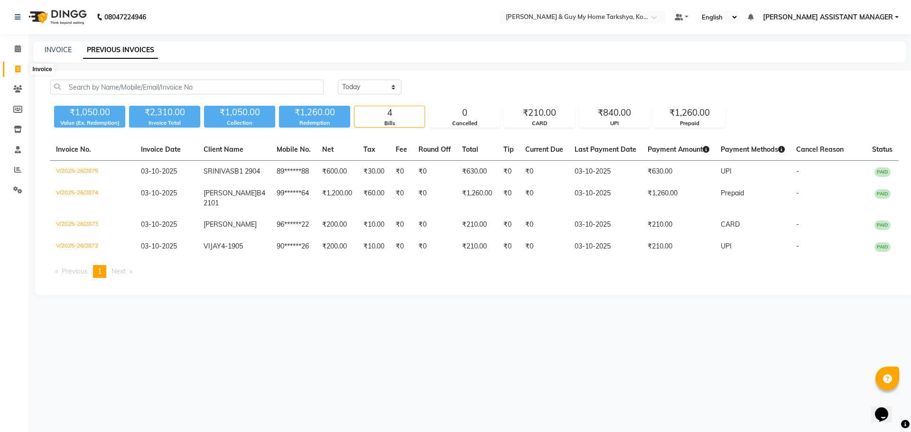
click at [13, 70] on span at bounding box center [17, 69] width 17 height 11
select select "service"
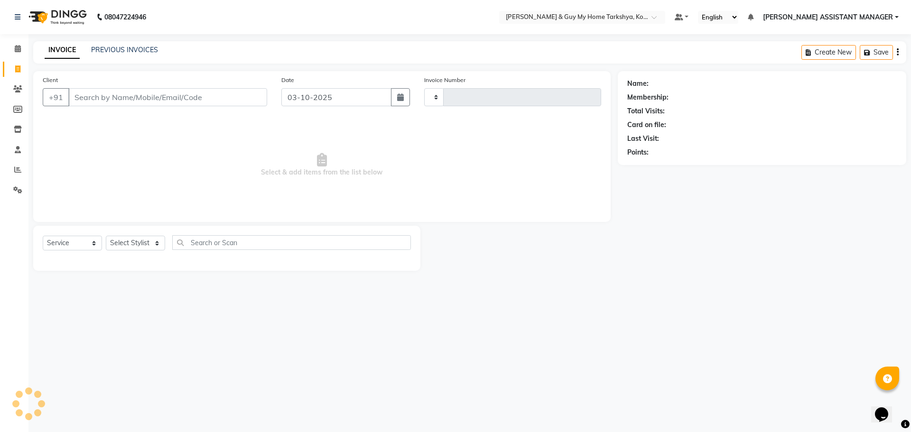
type input "2876"
select select "7902"
click at [153, 244] on select "Select Stylist" at bounding box center [135, 243] width 59 height 15
click at [122, 244] on select "Select Stylist ANKUR ANSHU ARCHANA ARSHAD ELVINA GANESH GLORY IRFAN JIYA KRISHN…" at bounding box center [148, 243] width 84 height 15
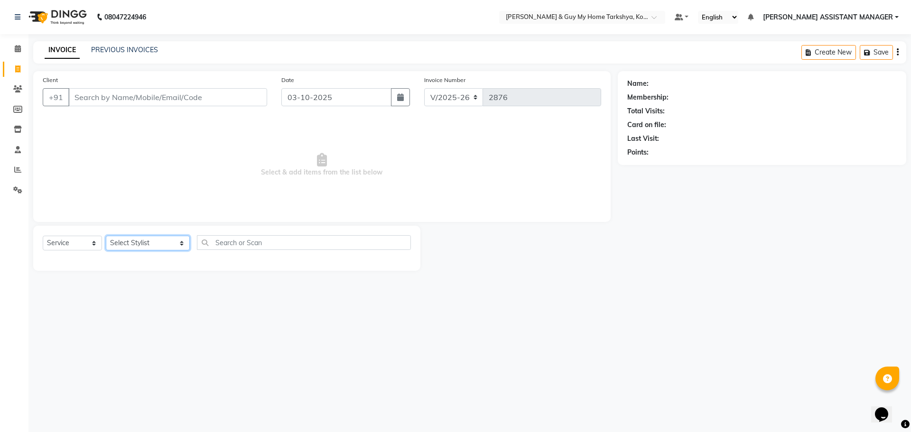
select select "71872"
click at [106, 236] on select "Select Stylist ANKUR ANSHU ARCHANA ARSHAD ELVINA GANESH GLORY IRFAN JIYA KRISHN…" at bounding box center [148, 243] width 84 height 15
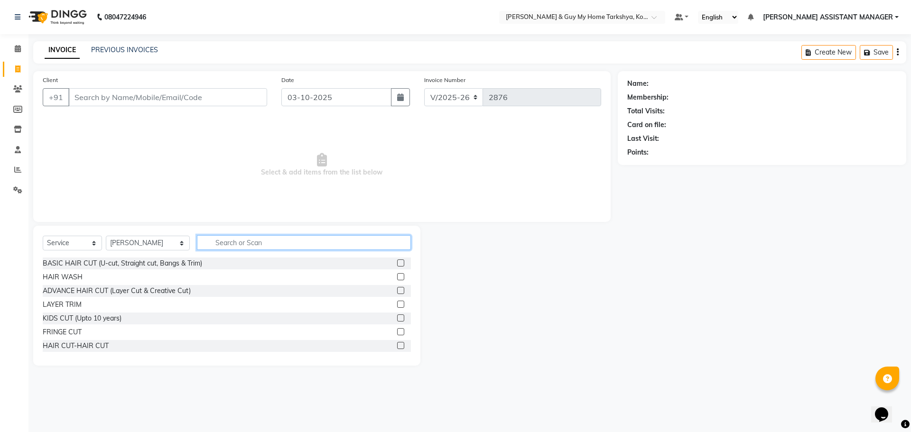
click at [246, 239] on input "text" at bounding box center [304, 242] width 214 height 15
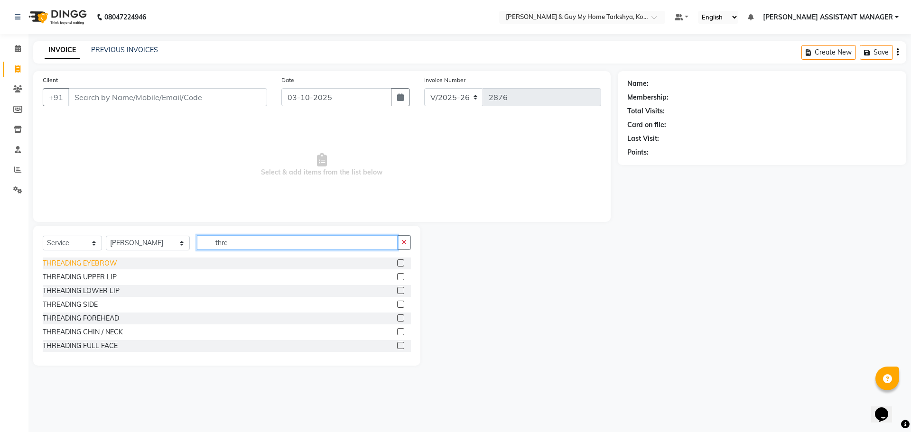
type input "thre"
click at [114, 261] on div "THREADING EYEBROW" at bounding box center [80, 264] width 74 height 10
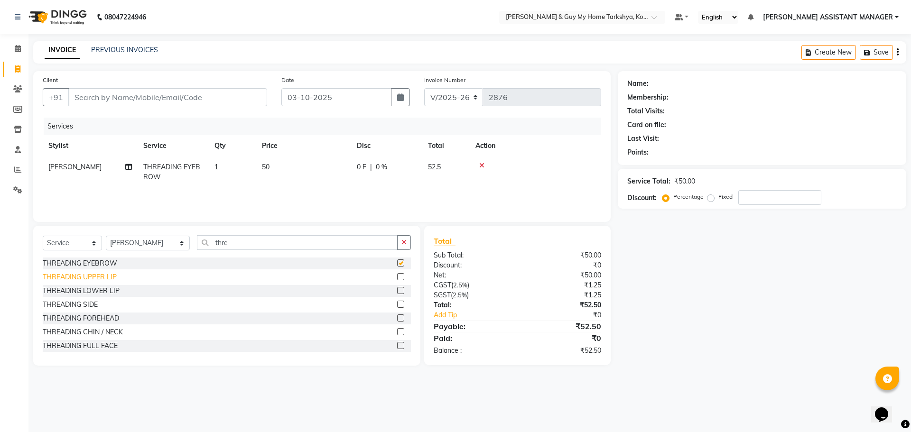
checkbox input "false"
click at [111, 278] on div "THREADING UPPER LIP" at bounding box center [80, 277] width 74 height 10
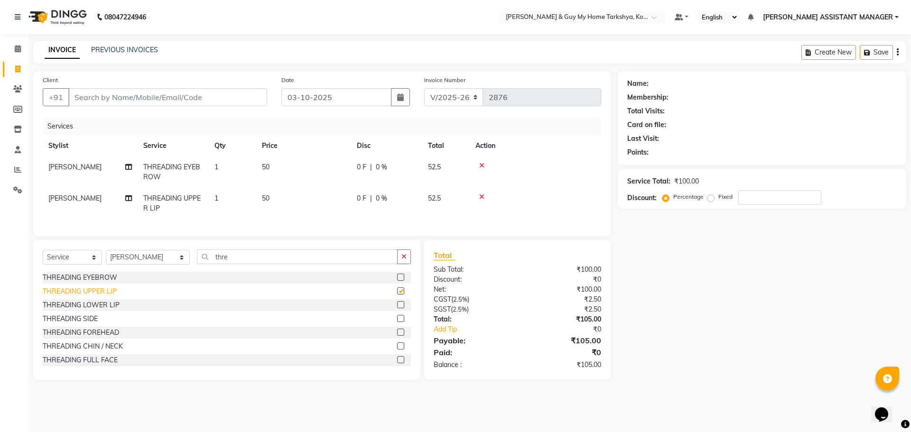
checkbox input "false"
click at [113, 352] on div "THREADING CHIN / NECK" at bounding box center [83, 347] width 80 height 10
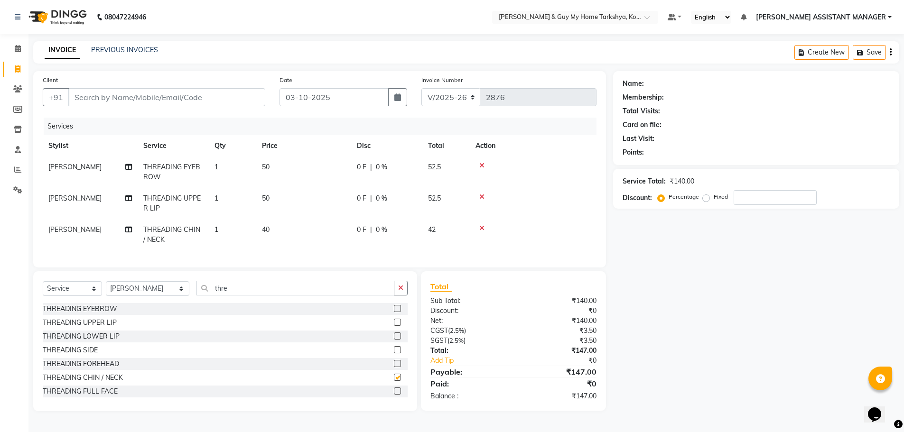
checkbox input "false"
click at [179, 99] on input "Client" at bounding box center [166, 97] width 197 height 18
type input "s"
type input "0"
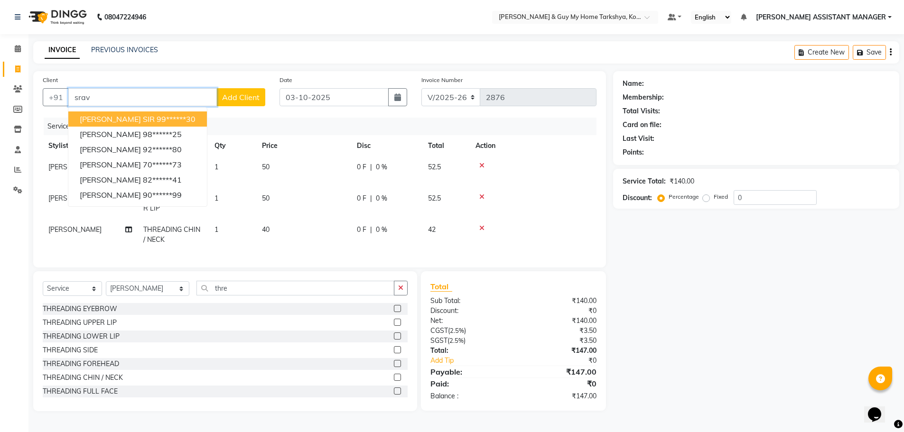
click at [163, 122] on ngb-highlight "99******30" at bounding box center [176, 118] width 39 height 9
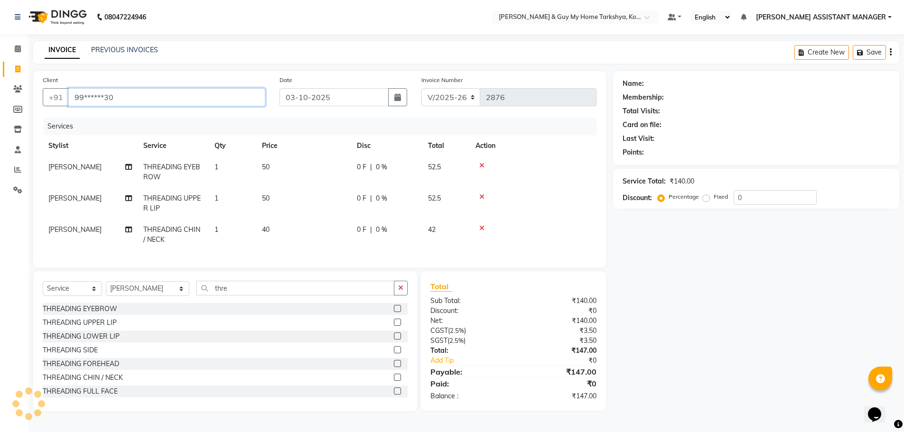
type input "99******30"
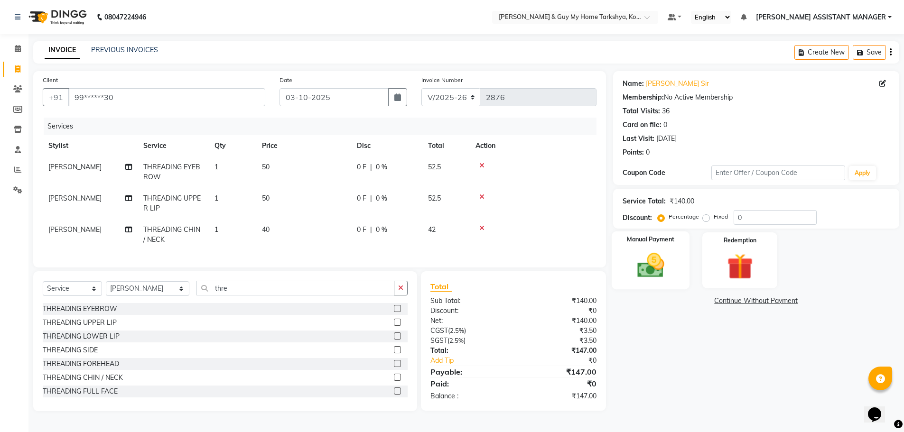
click at [669, 272] on img at bounding box center [651, 265] width 44 height 31
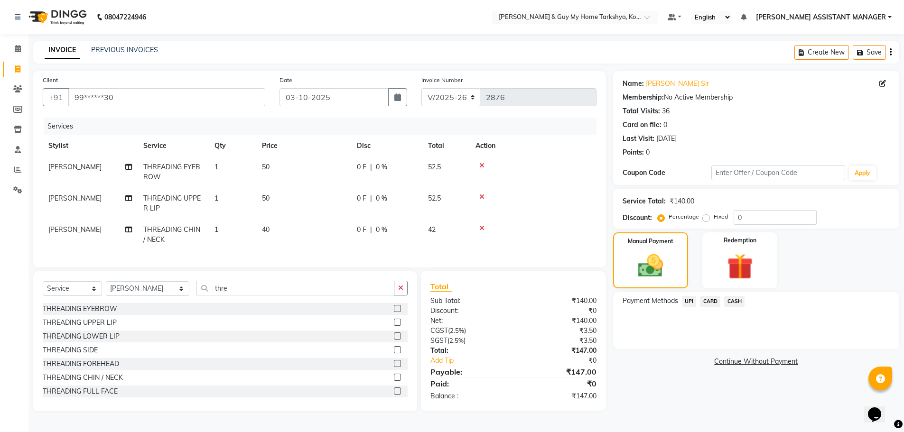
click at [684, 300] on span "UPI" at bounding box center [689, 301] width 15 height 11
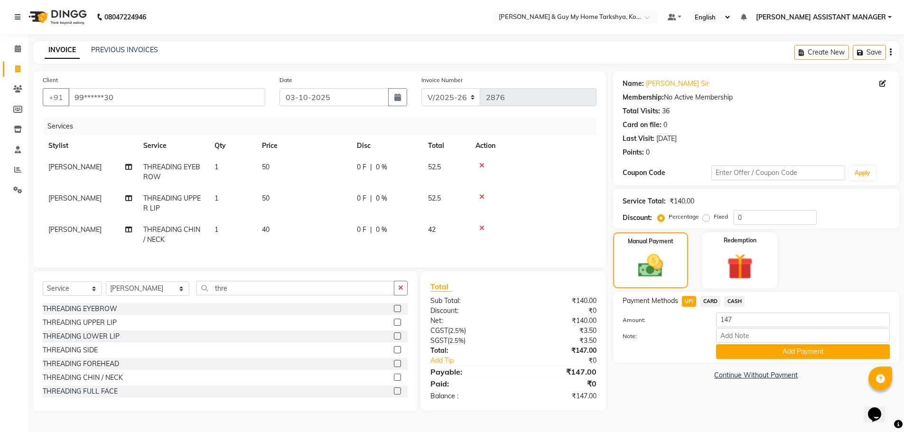
click at [729, 359] on div "Payment Methods UPI CARD CASH Amount: 147 Note: Add Payment" at bounding box center [756, 327] width 286 height 71
click at [732, 354] on button "Add Payment" at bounding box center [803, 351] width 174 height 15
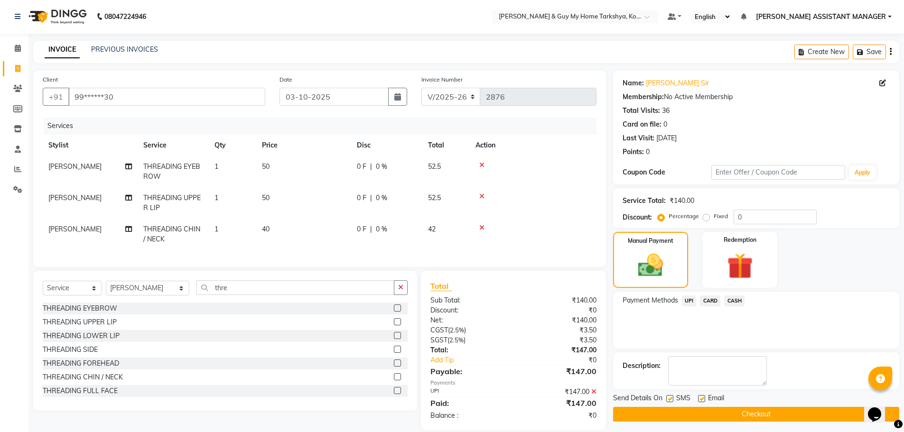
click at [716, 416] on button "Checkout" at bounding box center [756, 414] width 286 height 15
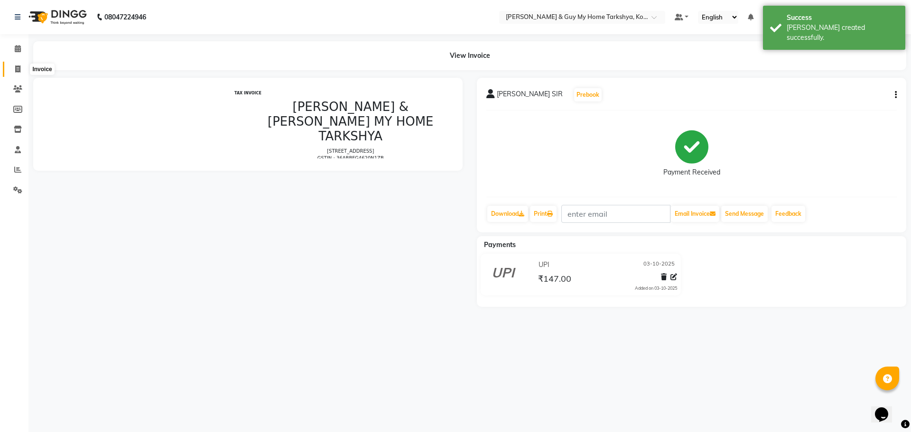
click at [18, 67] on icon at bounding box center [17, 68] width 5 height 7
select select "service"
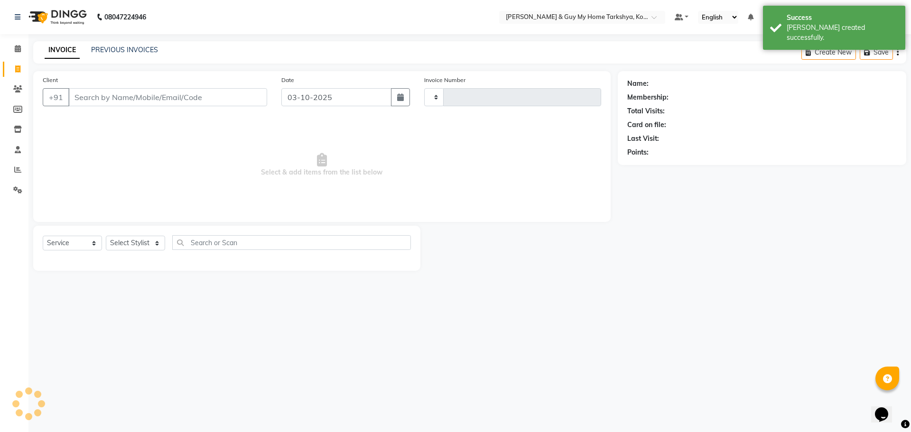
type input "2877"
select select "7902"
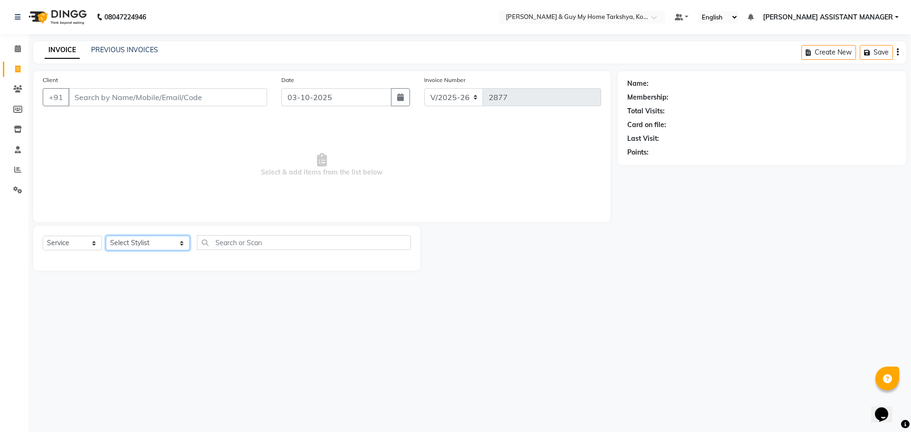
click at [142, 245] on select "Select Stylist ANKUR ANSHU ARCHANA ARSHAD ELVINA GANESH GLORY IRFAN JIYA KRISHN…" at bounding box center [148, 243] width 84 height 15
select select "90423"
click at [106, 236] on select "Select Stylist ANKUR ANSHU ARCHANA ARSHAD ELVINA GANESH GLORY IRFAN JIYA KRISHN…" at bounding box center [148, 243] width 84 height 15
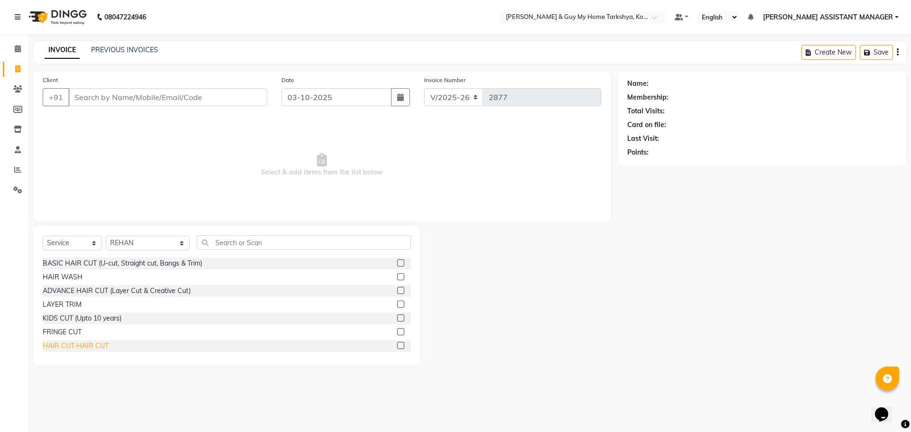
click at [97, 346] on div "HAIR CUT-HAIR CUT" at bounding box center [76, 346] width 66 height 10
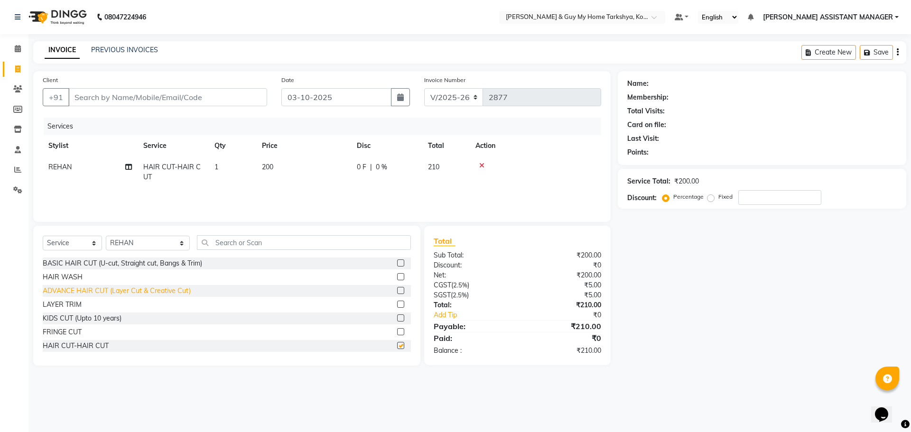
checkbox input "false"
click at [243, 248] on input "text" at bounding box center [304, 242] width 214 height 15
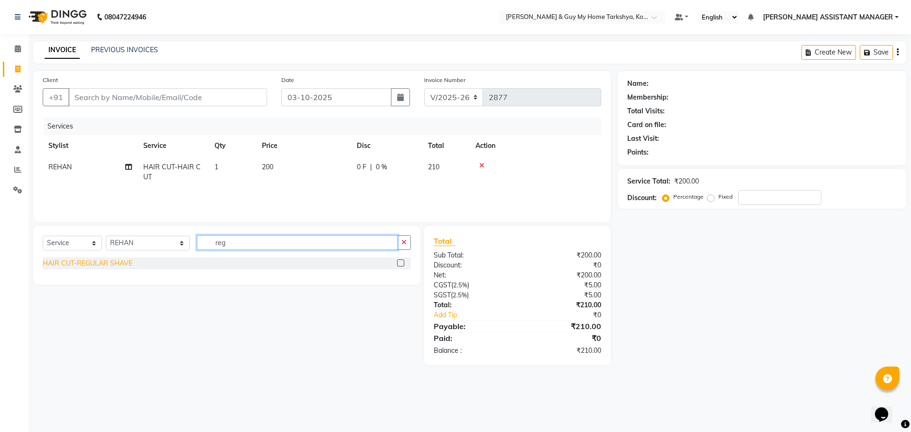
type input "reg"
click at [130, 266] on div "HAIR CUT-REGULAR SHAVE" at bounding box center [88, 264] width 90 height 10
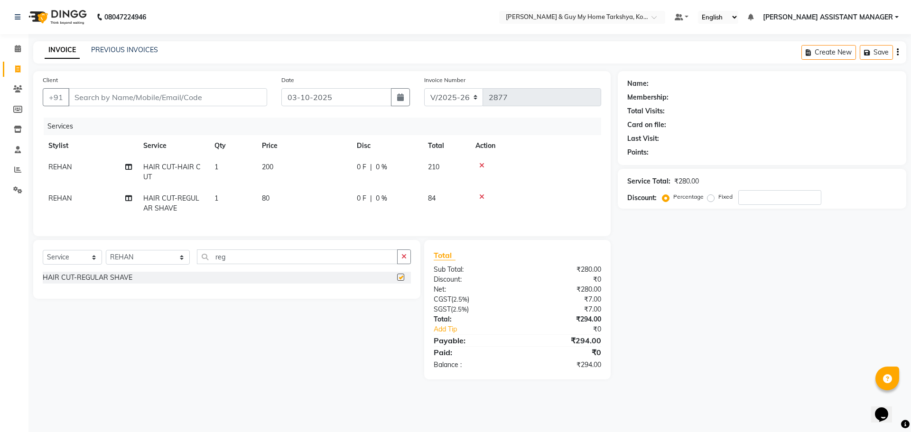
checkbox input "false"
click at [265, 193] on td "80" at bounding box center [303, 203] width 95 height 31
select select "90423"
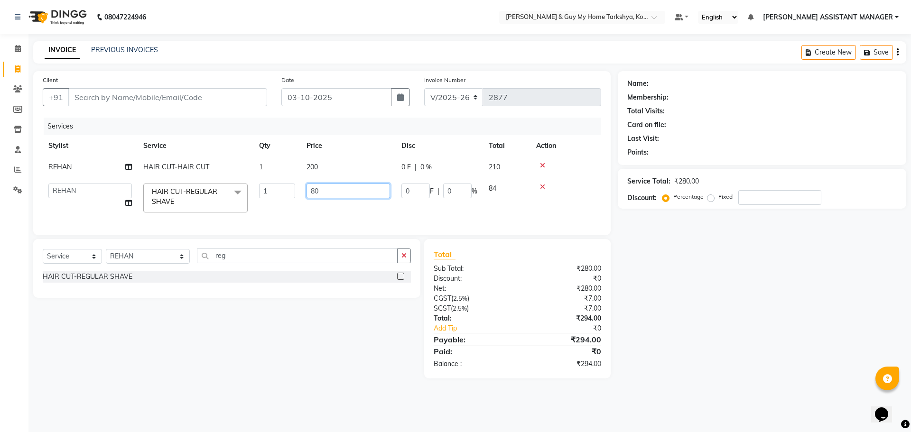
click at [342, 187] on input "80" at bounding box center [347, 191] width 83 height 15
type input "8"
type input "100"
click at [648, 323] on div "Name: Membership: Total Visits: Card on file: Last Visit: Points: Service Total…" at bounding box center [766, 224] width 296 height 307
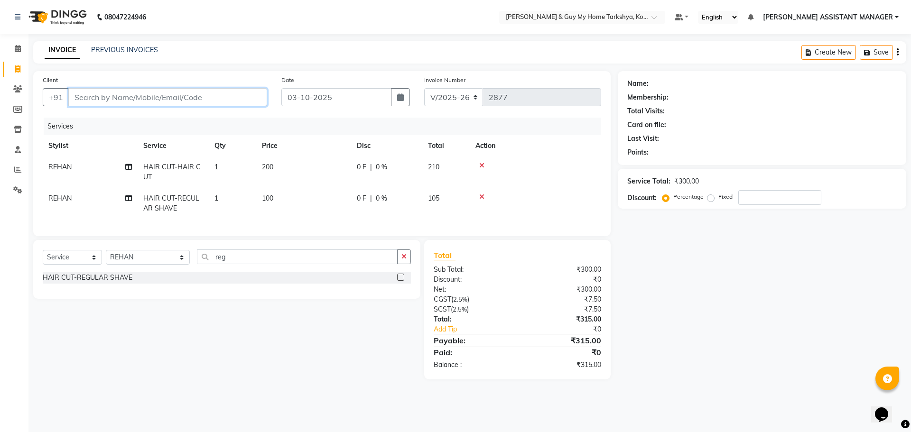
click at [161, 104] on input "Client" at bounding box center [167, 97] width 199 height 18
click at [152, 102] on input "Client" at bounding box center [167, 97] width 199 height 18
type input "s"
type input "0"
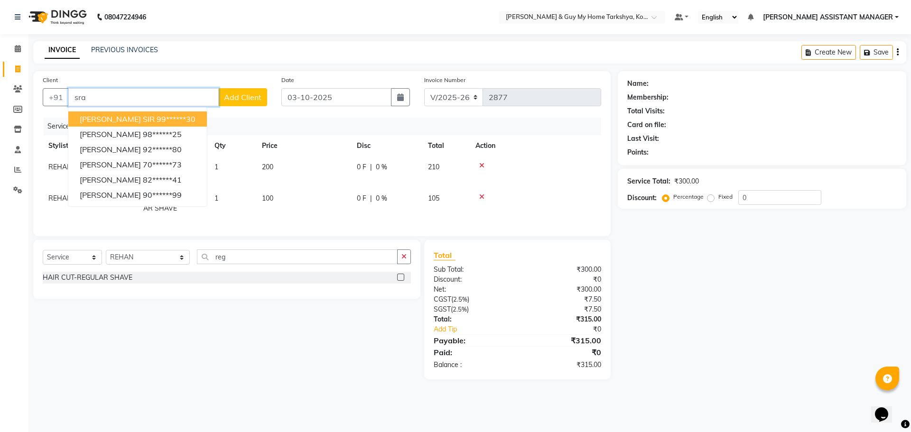
click at [157, 120] on ngb-highlight "99******30" at bounding box center [176, 118] width 39 height 9
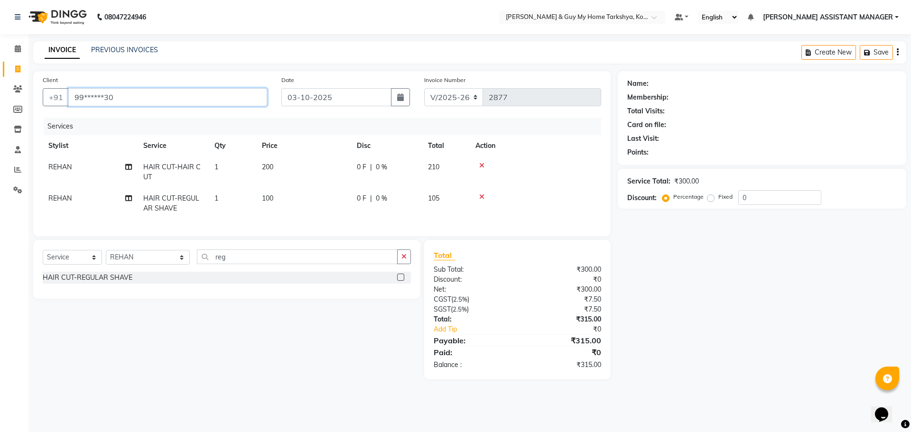
type input "99******30"
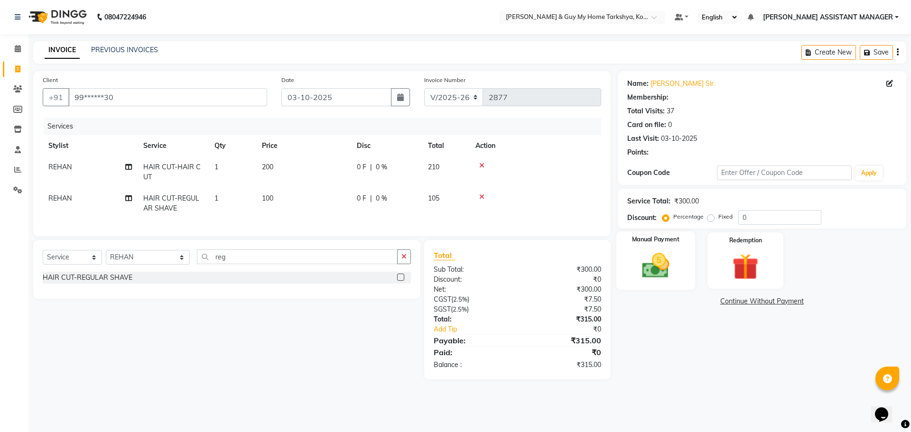
click at [672, 281] on img at bounding box center [655, 265] width 44 height 31
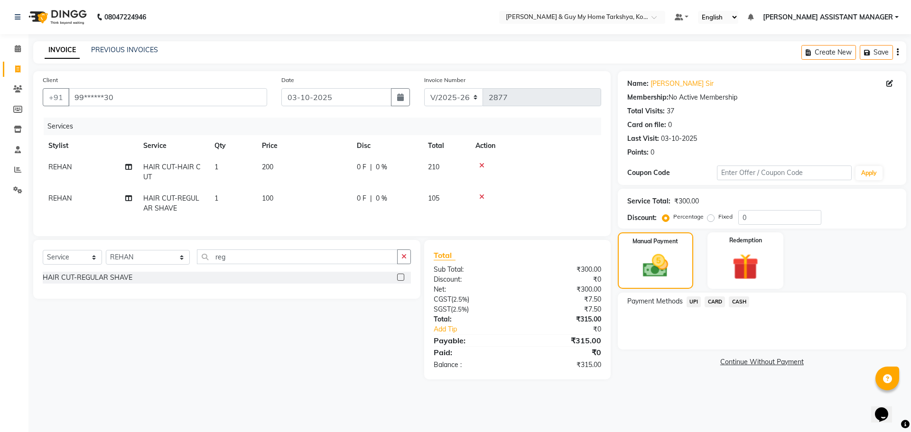
click at [693, 302] on span "UPI" at bounding box center [693, 301] width 15 height 11
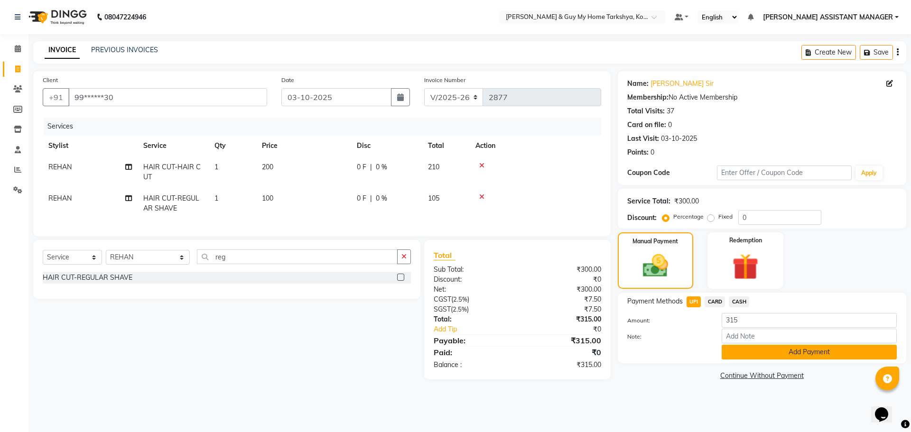
click at [741, 353] on button "Add Payment" at bounding box center [809, 352] width 175 height 15
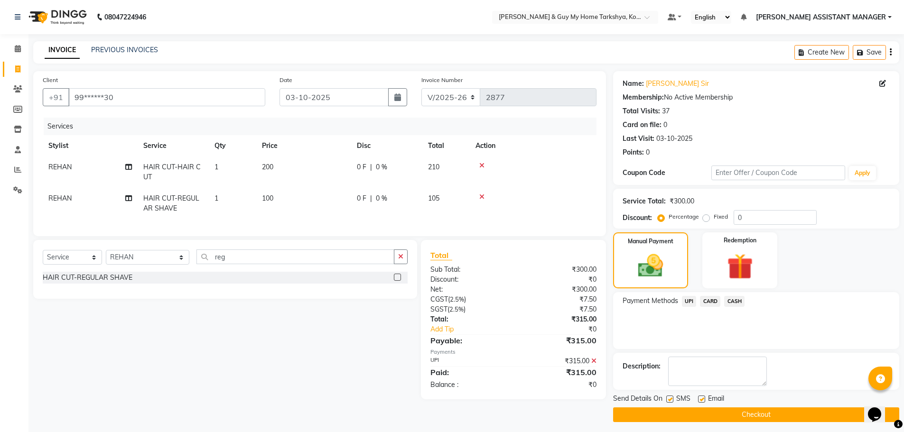
click at [740, 412] on button "Checkout" at bounding box center [756, 415] width 286 height 15
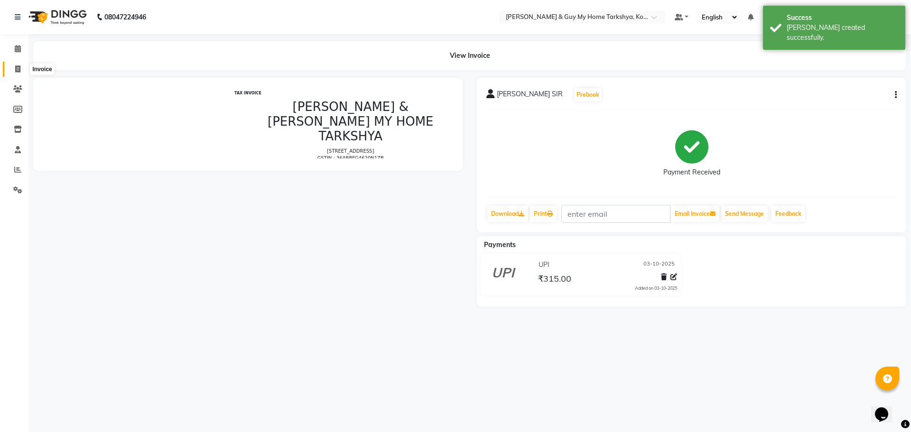
click at [22, 73] on span at bounding box center [17, 69] width 17 height 11
select select "service"
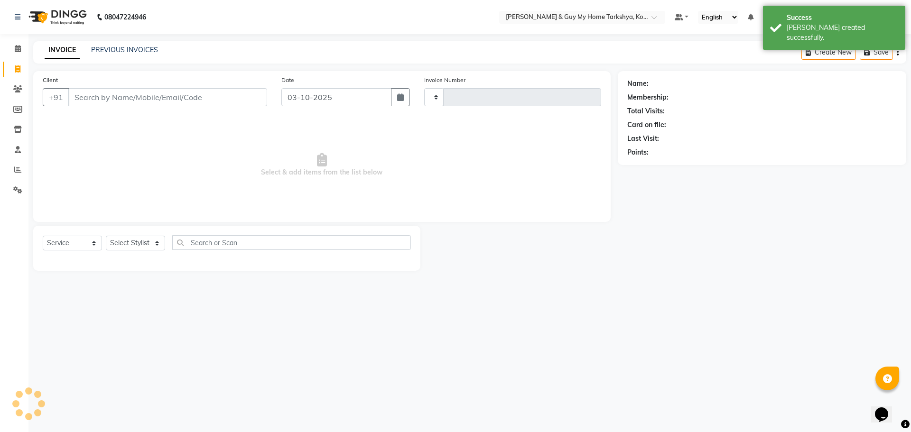
type input "2878"
select select "7902"
click at [152, 240] on select "Select Stylist" at bounding box center [135, 243] width 59 height 15
click at [129, 241] on select "Select Stylist" at bounding box center [135, 243] width 59 height 15
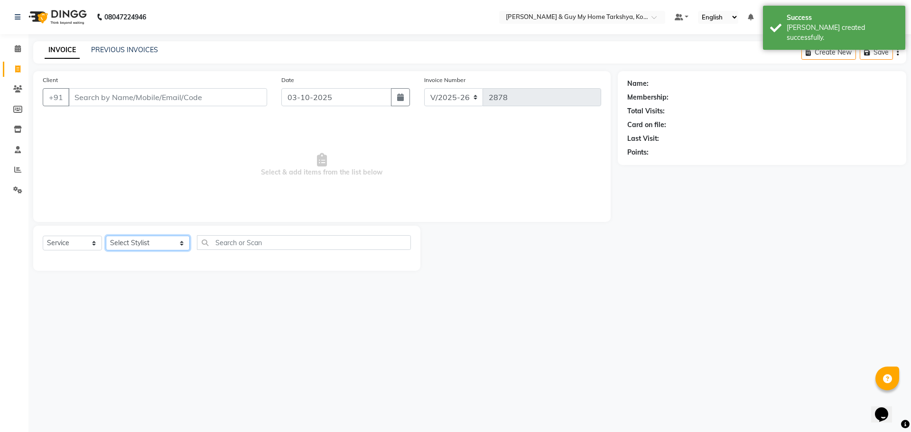
select select "71872"
click at [106, 236] on select "Select Stylist ANKUR ANSHU ARCHANA ARSHAD ELVINA GANESH GLORY IRFAN JIYA KRISHN…" at bounding box center [148, 243] width 84 height 15
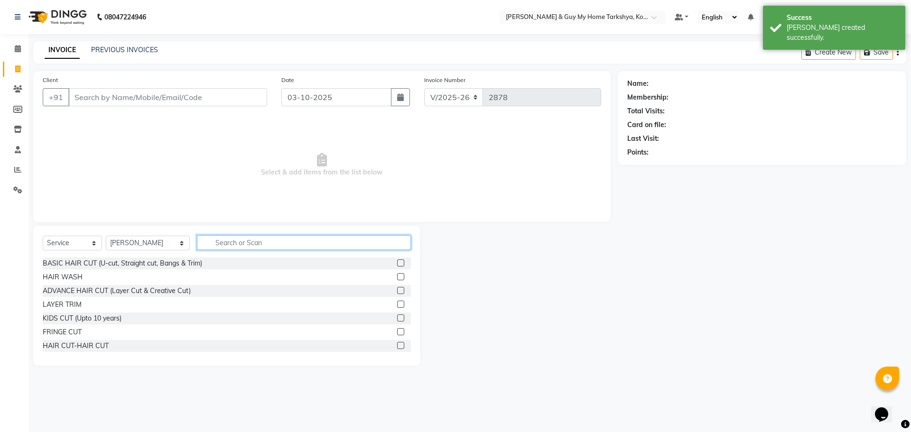
click at [219, 238] on input "text" at bounding box center [304, 242] width 214 height 15
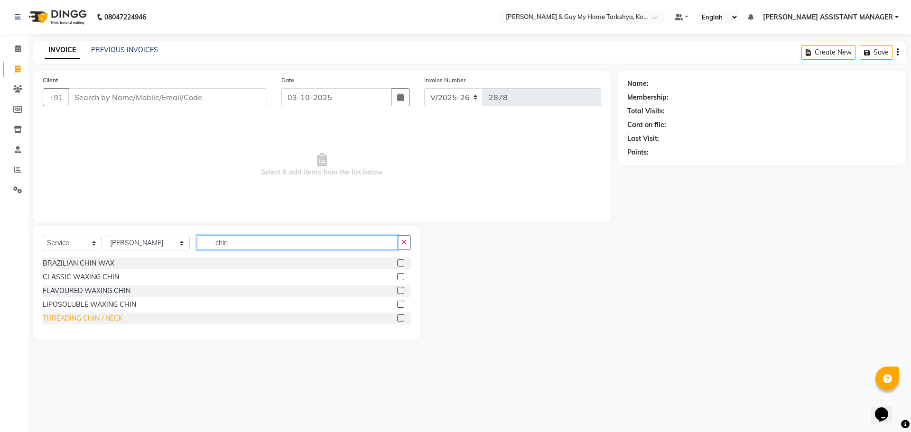
type input "chin"
click at [87, 315] on div "THREADING CHIN / NECK" at bounding box center [83, 319] width 80 height 10
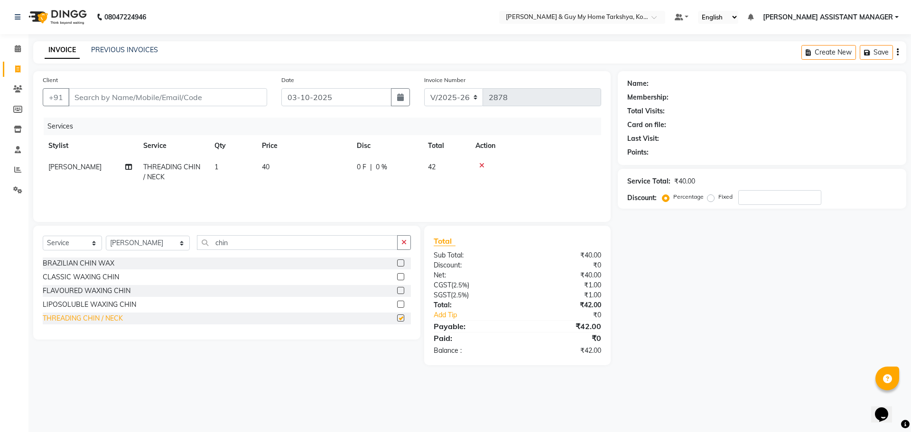
checkbox input "false"
click at [138, 104] on input "Client" at bounding box center [167, 97] width 199 height 18
click at [124, 97] on input "Client" at bounding box center [167, 97] width 199 height 18
type input "9"
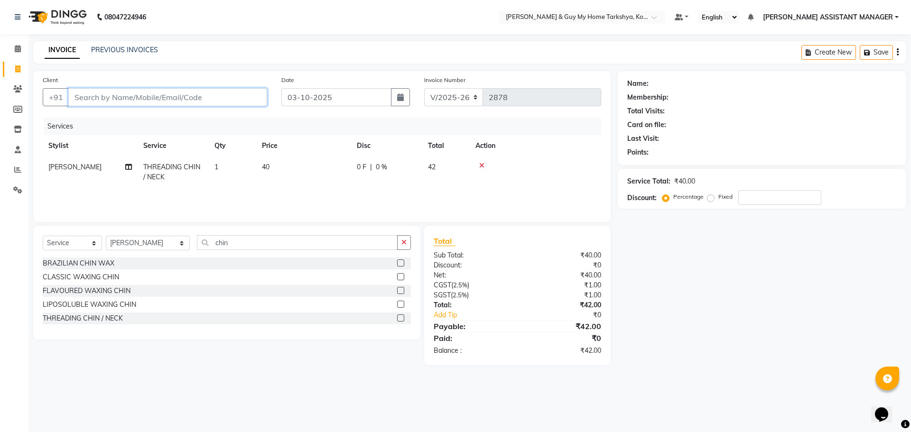
type input "0"
click at [141, 121] on ngb-highlight "99******30" at bounding box center [132, 118] width 39 height 9
type input "99******30"
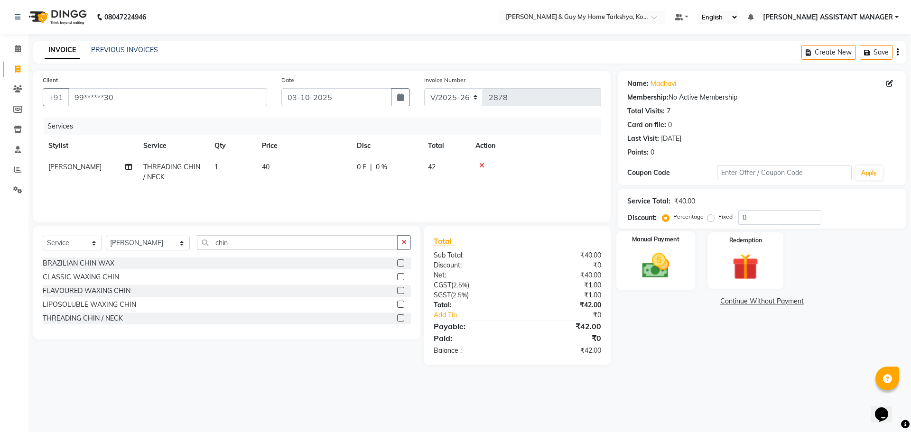
click at [671, 281] on img at bounding box center [655, 265] width 44 height 31
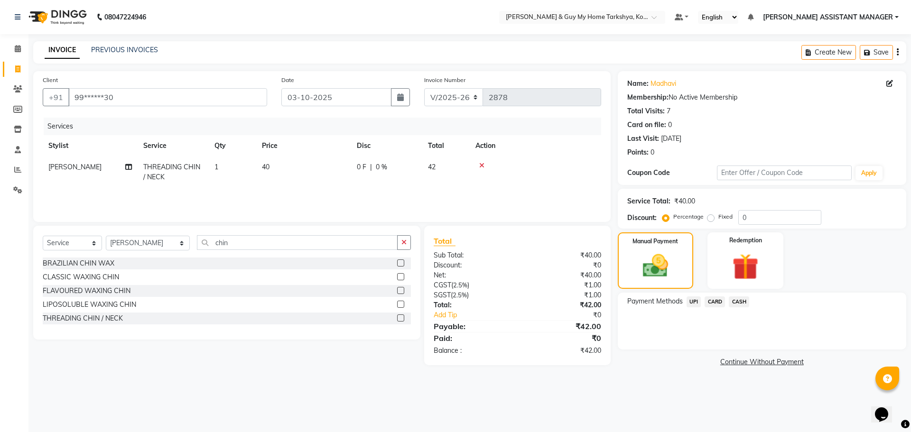
click at [688, 302] on span "UPI" at bounding box center [693, 301] width 15 height 11
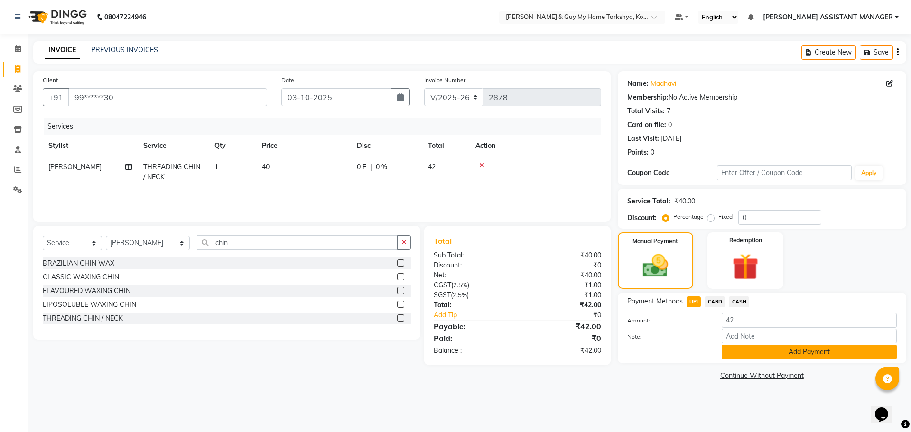
click at [737, 347] on button "Add Payment" at bounding box center [809, 352] width 175 height 15
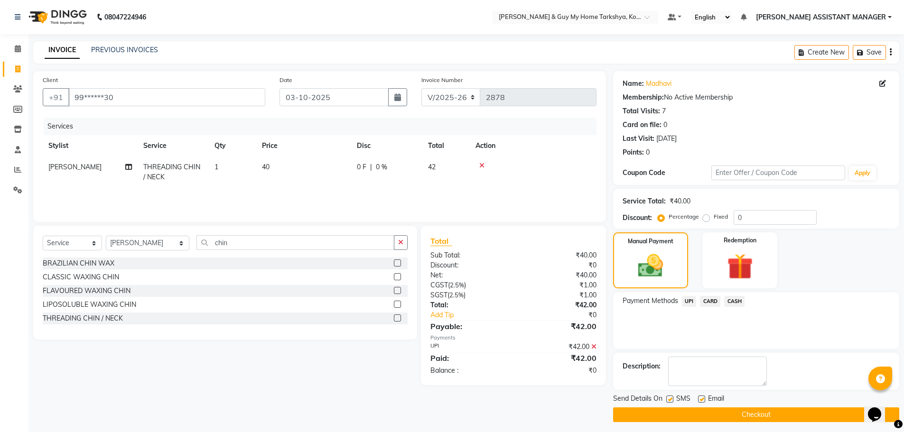
click at [738, 403] on div "Send Details On SMS Email" at bounding box center [756, 400] width 286 height 12
click at [739, 411] on button "Checkout" at bounding box center [756, 415] width 286 height 15
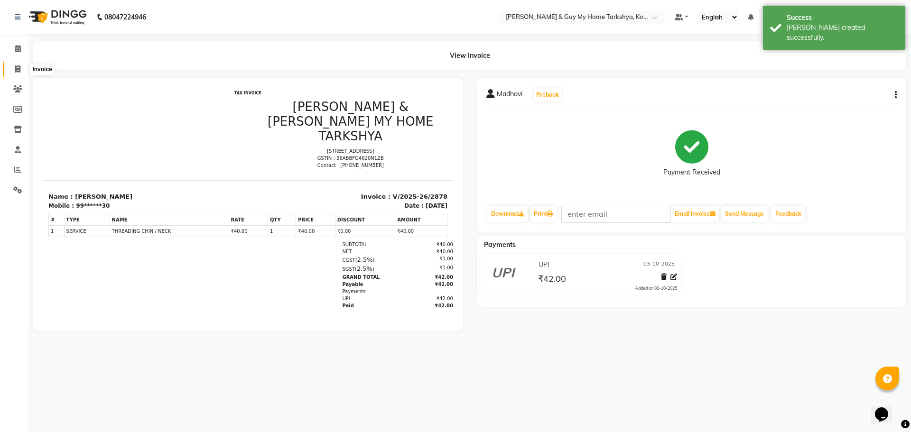
click at [19, 71] on icon at bounding box center [17, 68] width 5 height 7
select select "service"
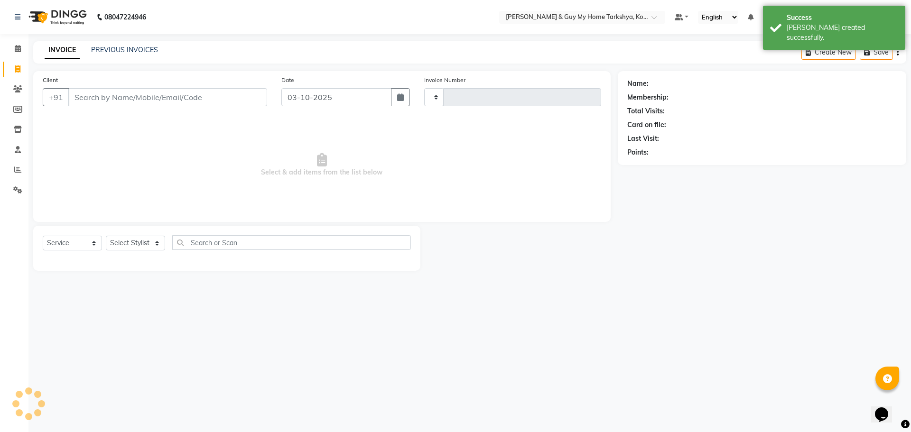
type input "2879"
select select "7902"
click at [83, 242] on select "Select Service Product Membership Package Voucher Prepaid Gift Card" at bounding box center [72, 243] width 59 height 15
select select "product"
click at [43, 236] on select "Select Service Product Membership Package Voucher Prepaid Gift Card" at bounding box center [72, 243] width 59 height 15
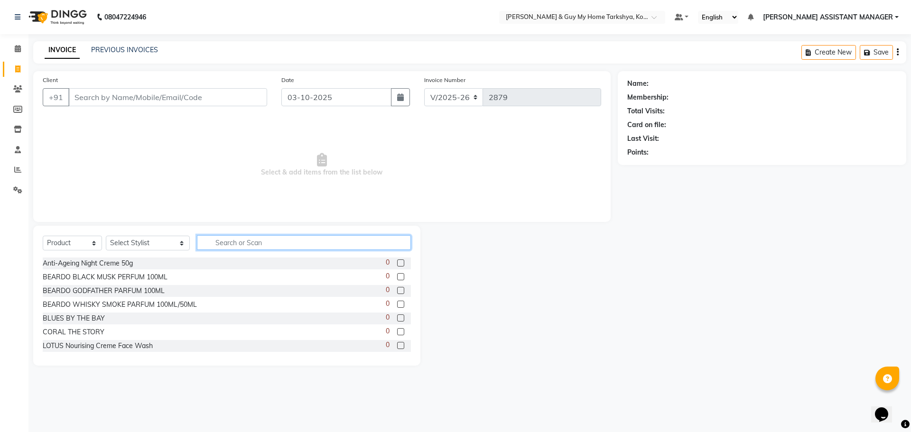
click at [241, 246] on input "text" at bounding box center [304, 242] width 214 height 15
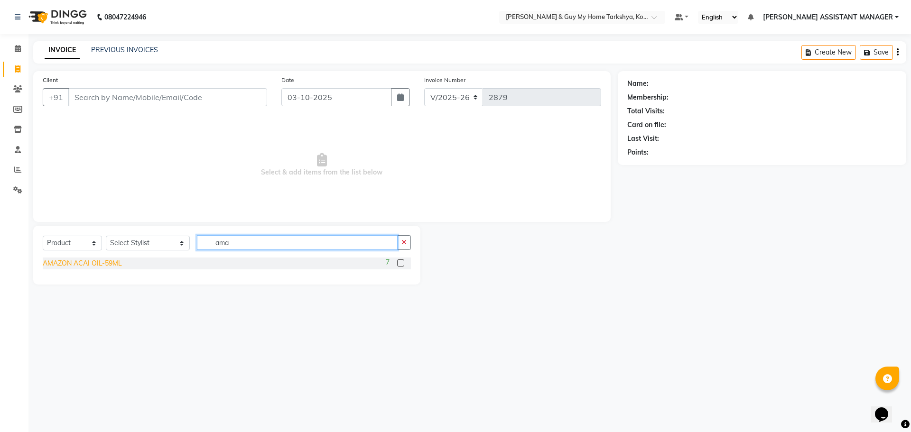
type input "ama"
click at [113, 265] on div "AMAZON ACAI OIL-59ML" at bounding box center [82, 264] width 79 height 10
checkbox input "false"
click at [136, 241] on select "Select Stylist ANKUR ANSHU ARCHANA ARSHAD ELVINA GANESH GLORY IRFAN JIYA KRISHN…" at bounding box center [148, 243] width 84 height 15
select select "71872"
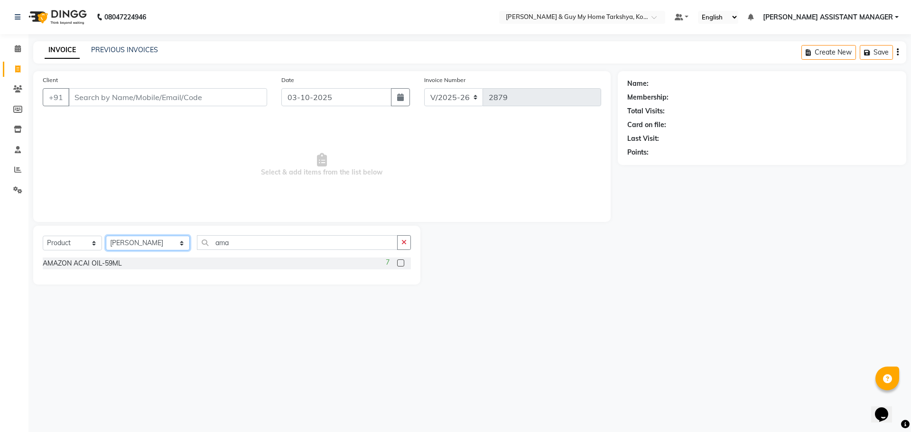
click at [106, 236] on select "Select Stylist ANKUR ANSHU ARCHANA ARSHAD ELVINA GANESH GLORY IRFAN JIYA KRISHN…" at bounding box center [148, 243] width 84 height 15
click at [102, 265] on div "AMAZON ACAI OIL-59ML" at bounding box center [82, 264] width 79 height 10
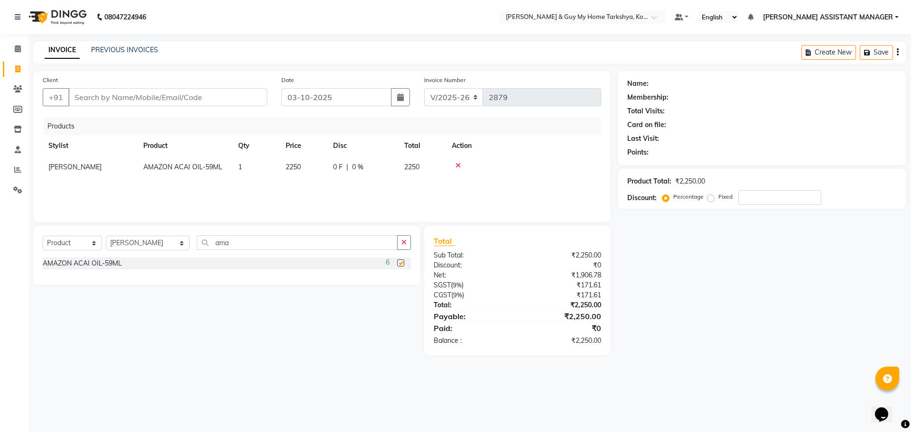
checkbox input "false"
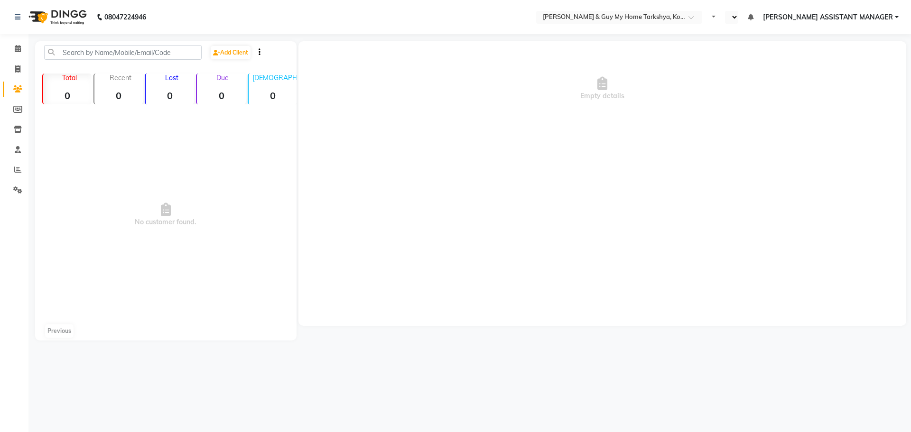
select select "en"
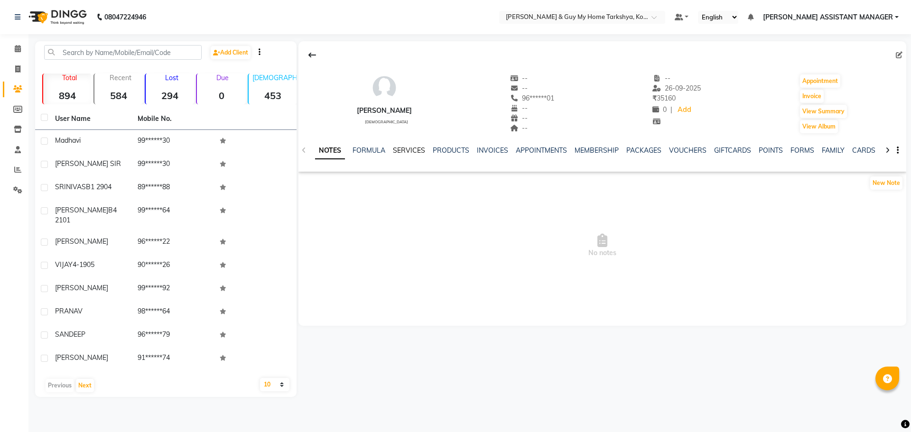
click at [417, 151] on link "SERVICES" at bounding box center [409, 150] width 32 height 9
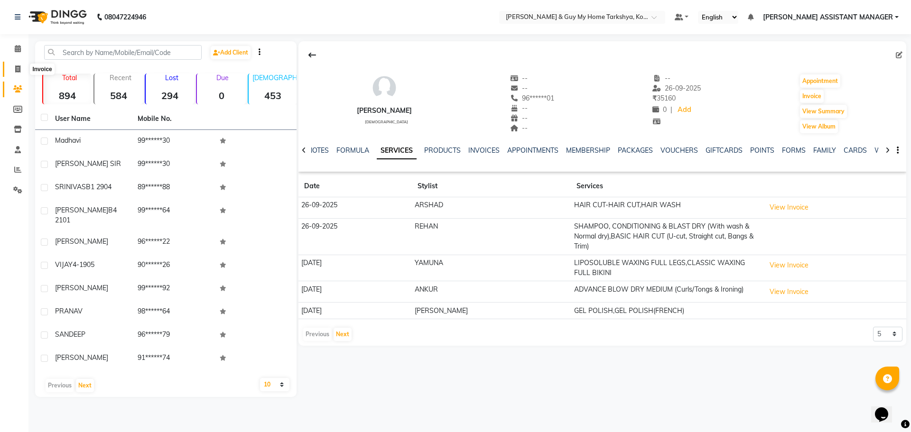
click at [17, 69] on icon at bounding box center [17, 68] width 5 height 7
select select "service"
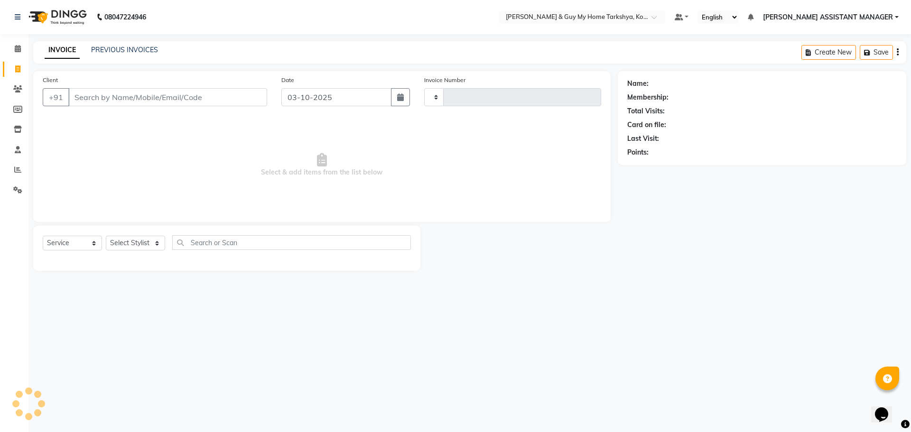
type input "2879"
select select "7902"
click at [139, 50] on link "PREVIOUS INVOICES" at bounding box center [124, 50] width 67 height 9
